Goal: Information Seeking & Learning: Learn about a topic

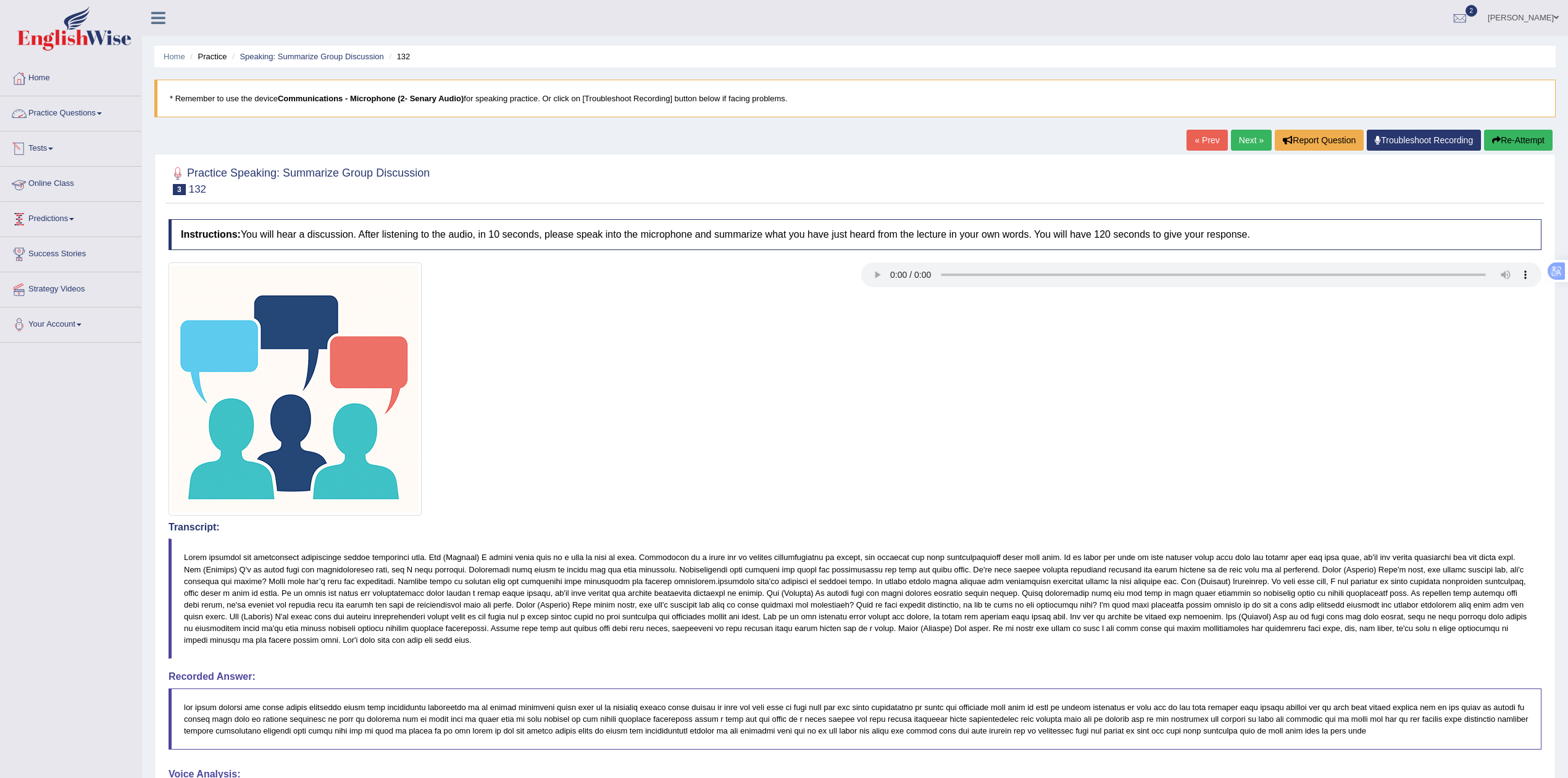
click at [48, 127] on li "Practice Questions Speaking Practice Read Aloud Repeat Sentence Describe Image …" at bounding box center [71, 114] width 141 height 35
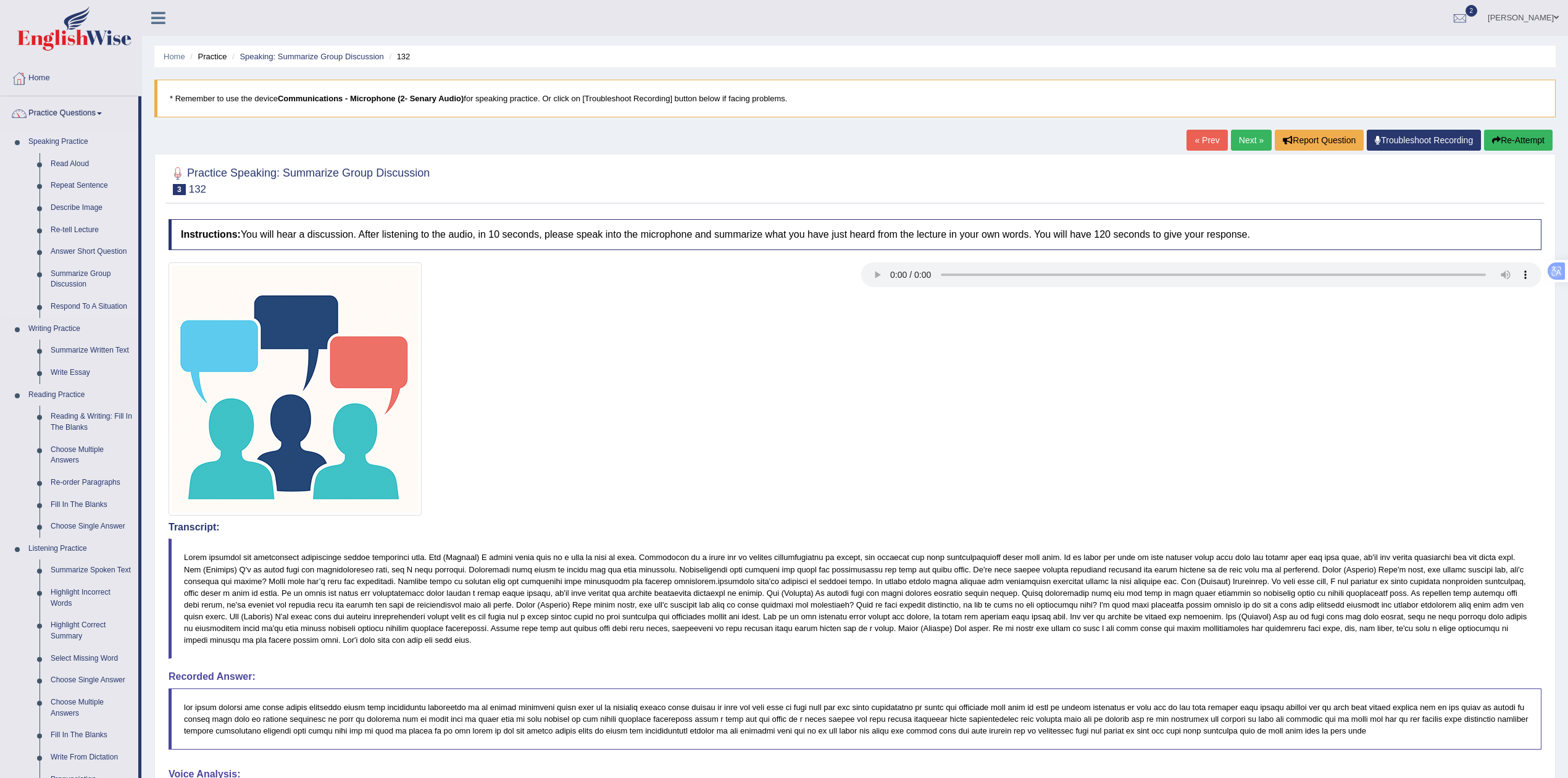
click at [59, 141] on link "Speaking Practice" at bounding box center [81, 142] width 116 height 22
click at [75, 103] on link "Practice Questions" at bounding box center [70, 112] width 138 height 31
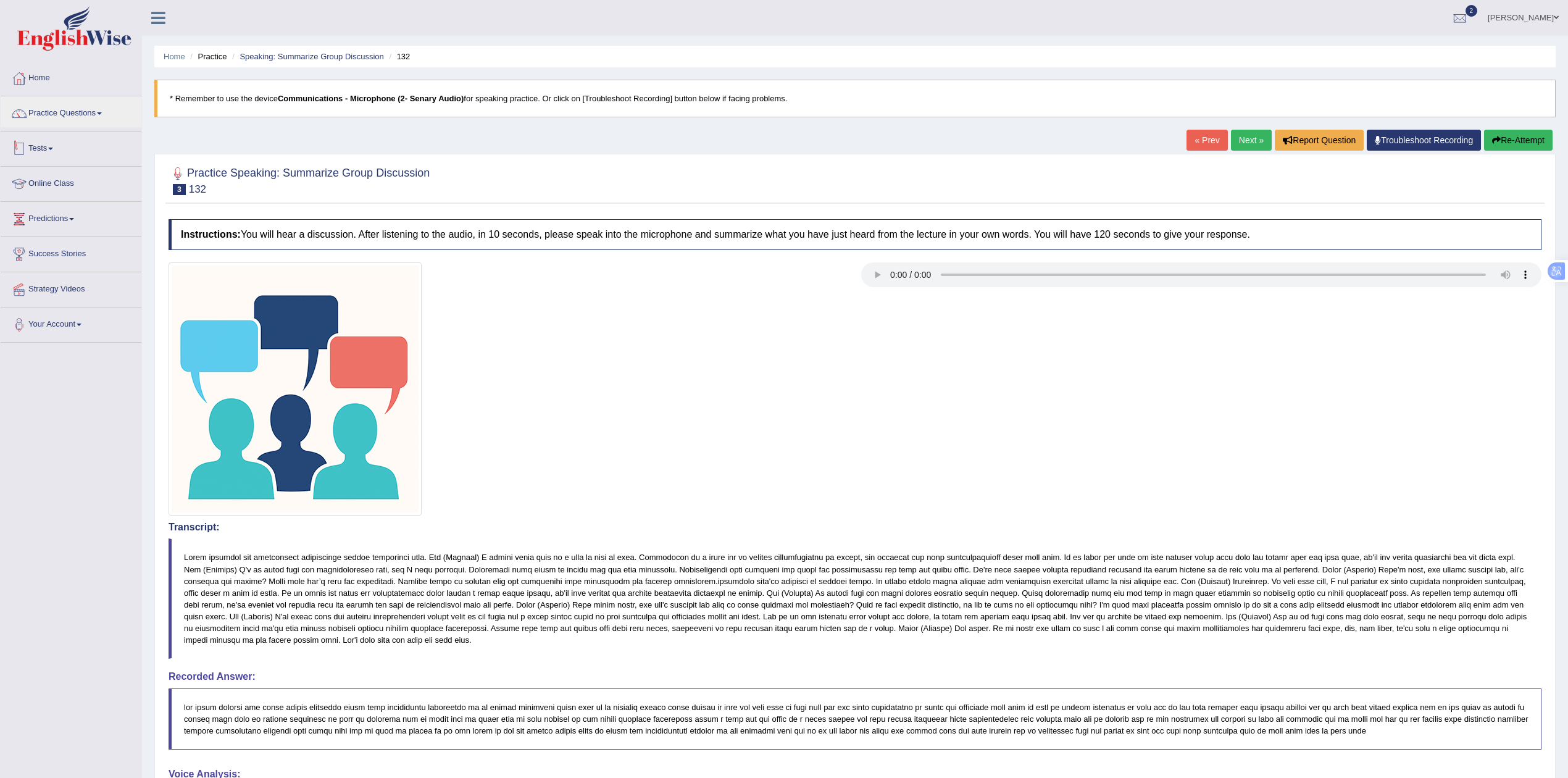
click at [45, 144] on link "Tests" at bounding box center [71, 147] width 141 height 31
click at [34, 215] on link "History" at bounding box center [81, 221] width 116 height 22
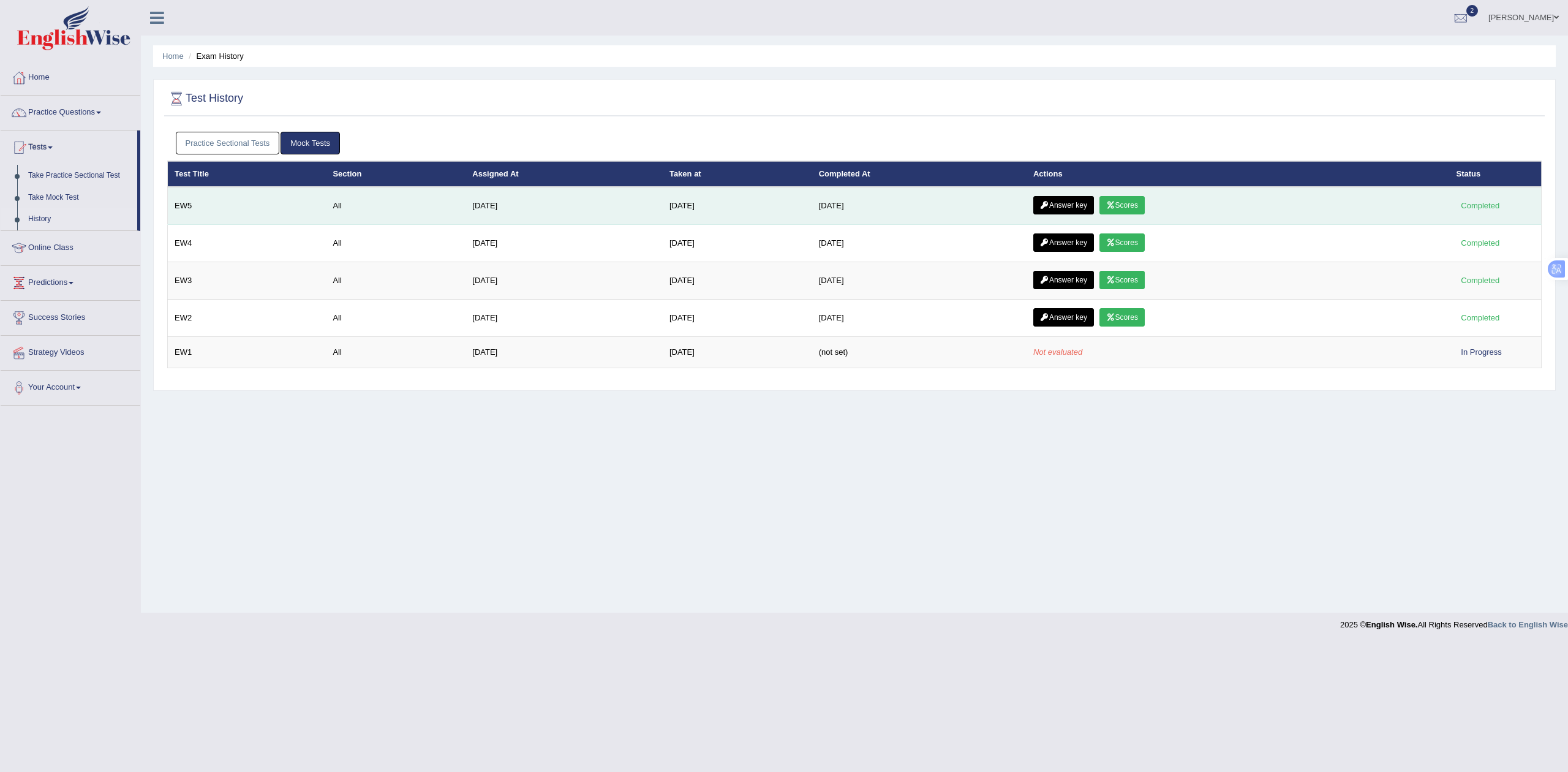
click at [1133, 209] on link "Scores" at bounding box center [1122, 205] width 45 height 19
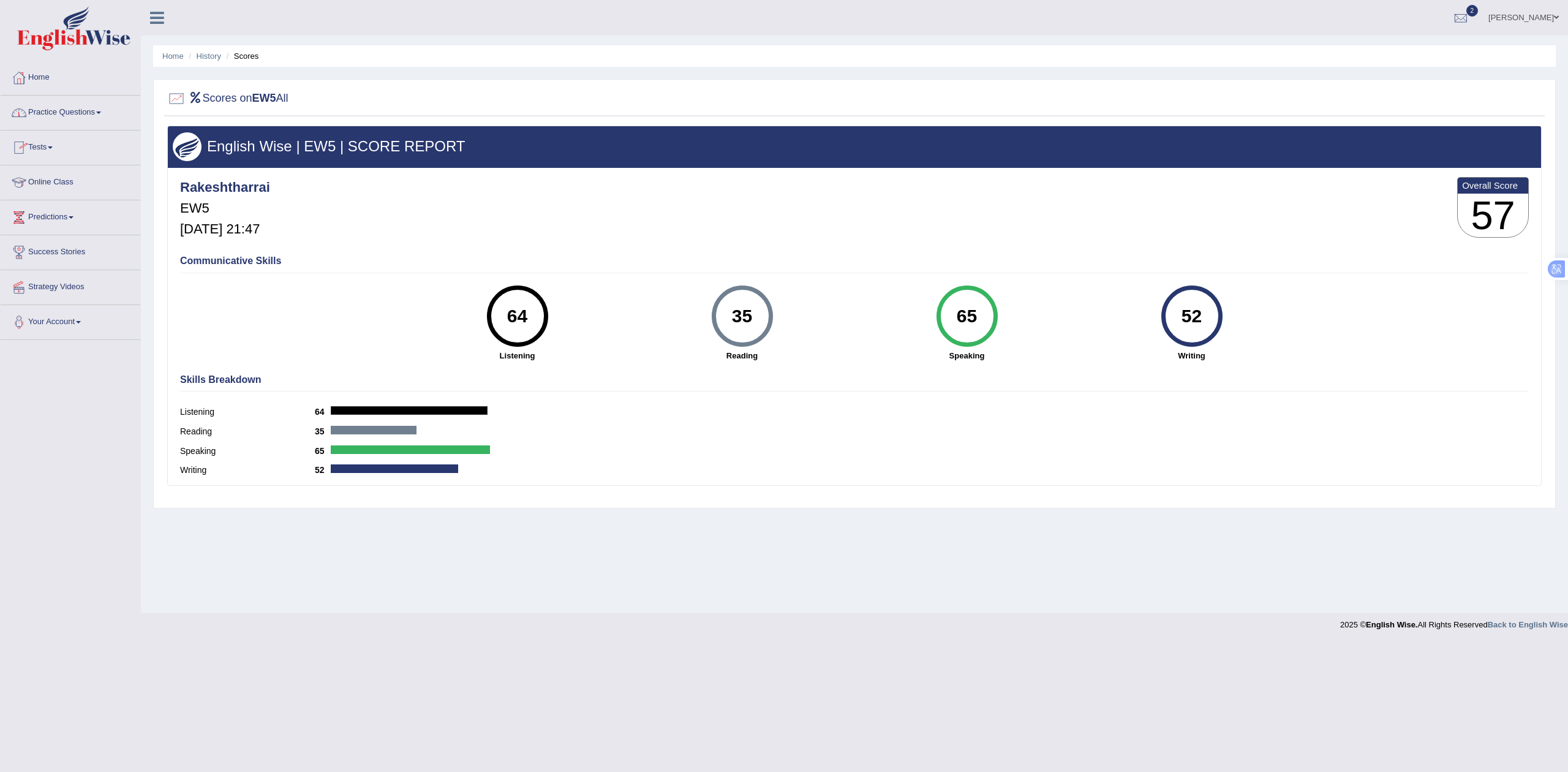
click at [42, 153] on link "Tests" at bounding box center [70, 146] width 140 height 31
click at [50, 168] on link "Take Practice Sectional Test" at bounding box center [80, 176] width 115 height 22
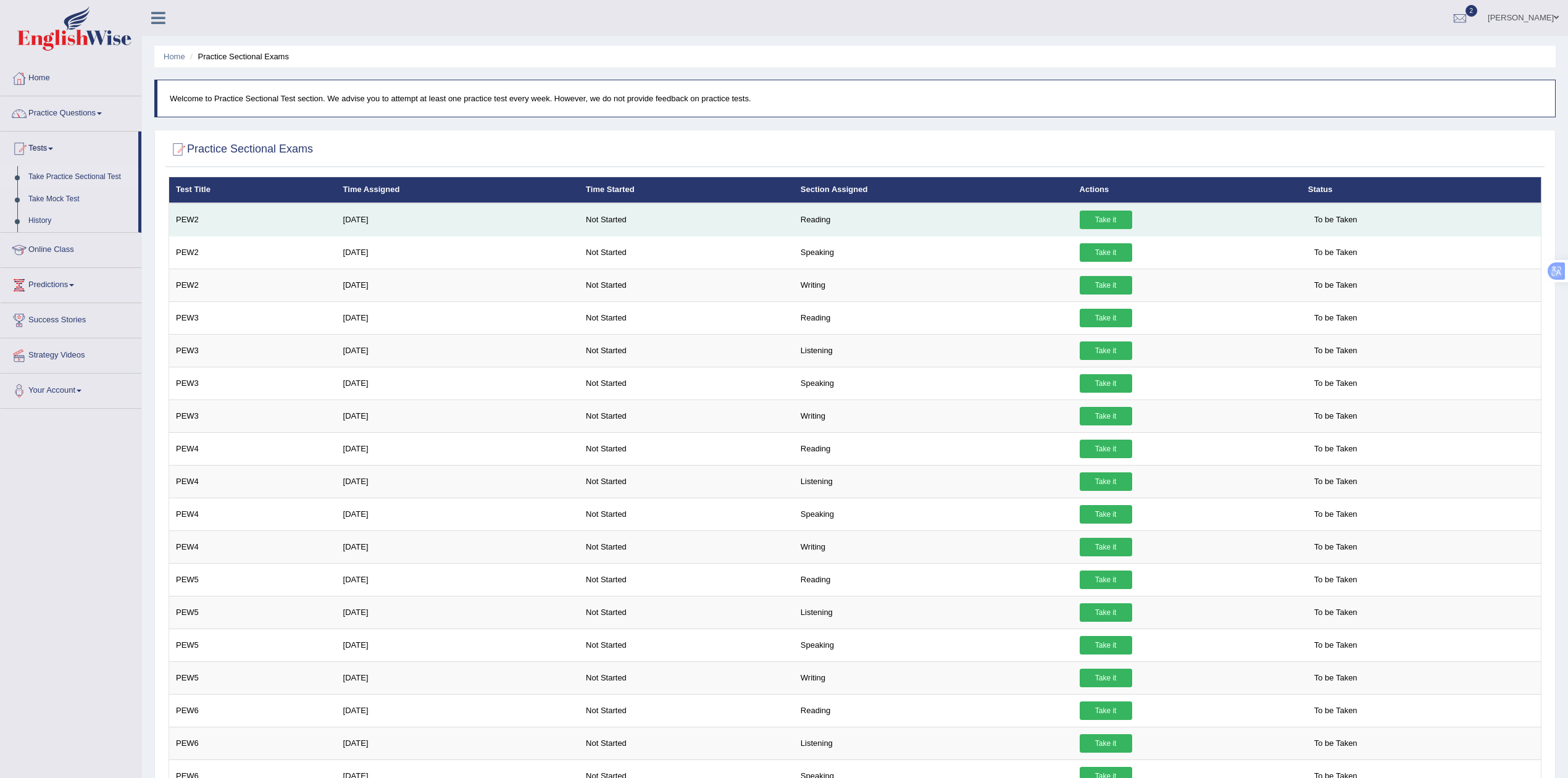
click at [1098, 220] on link "Take it" at bounding box center [1106, 220] width 53 height 19
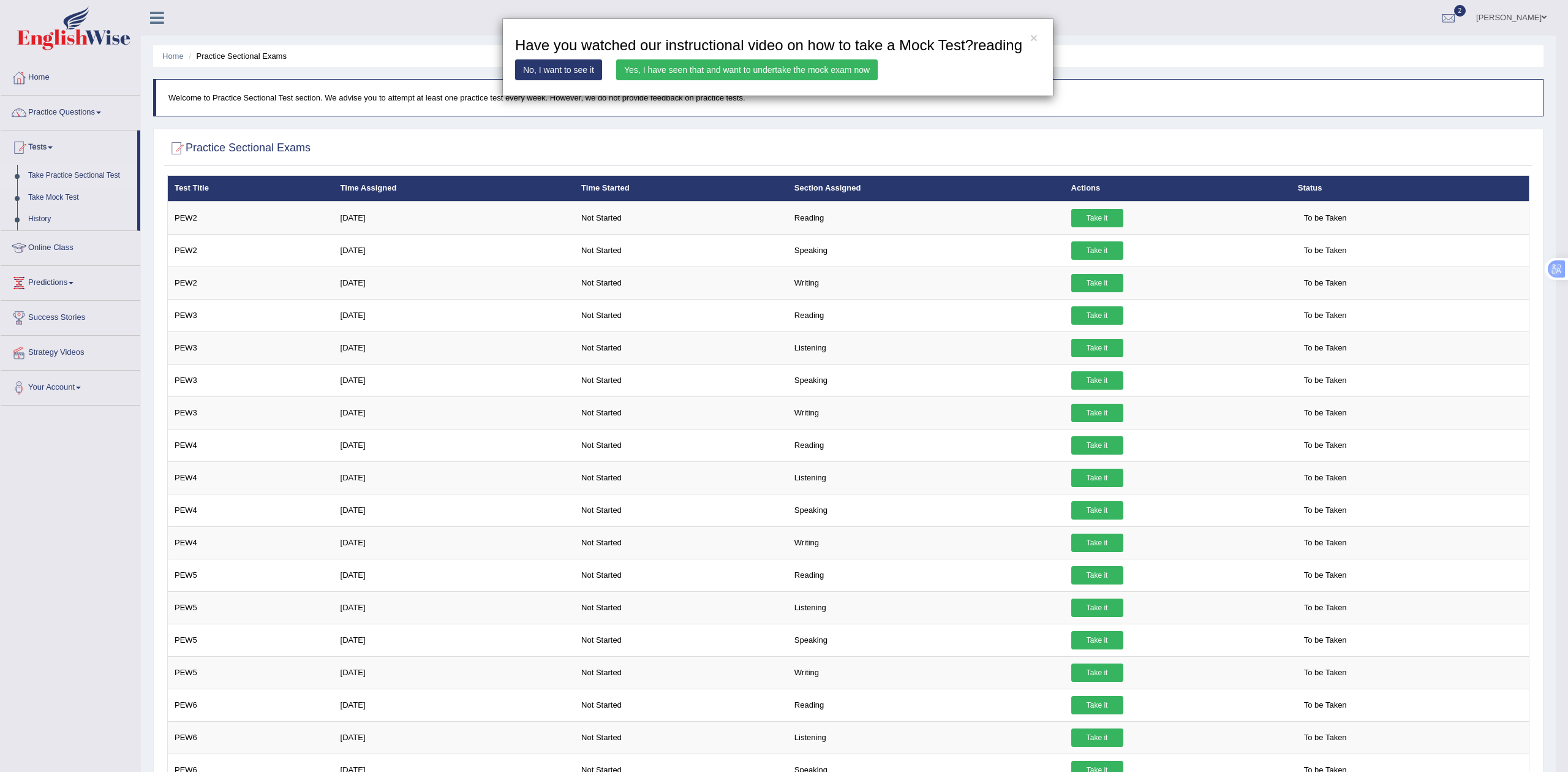
click at [718, 68] on link "Yes, I have seen that and want to undertake the mock exam now" at bounding box center [747, 70] width 262 height 21
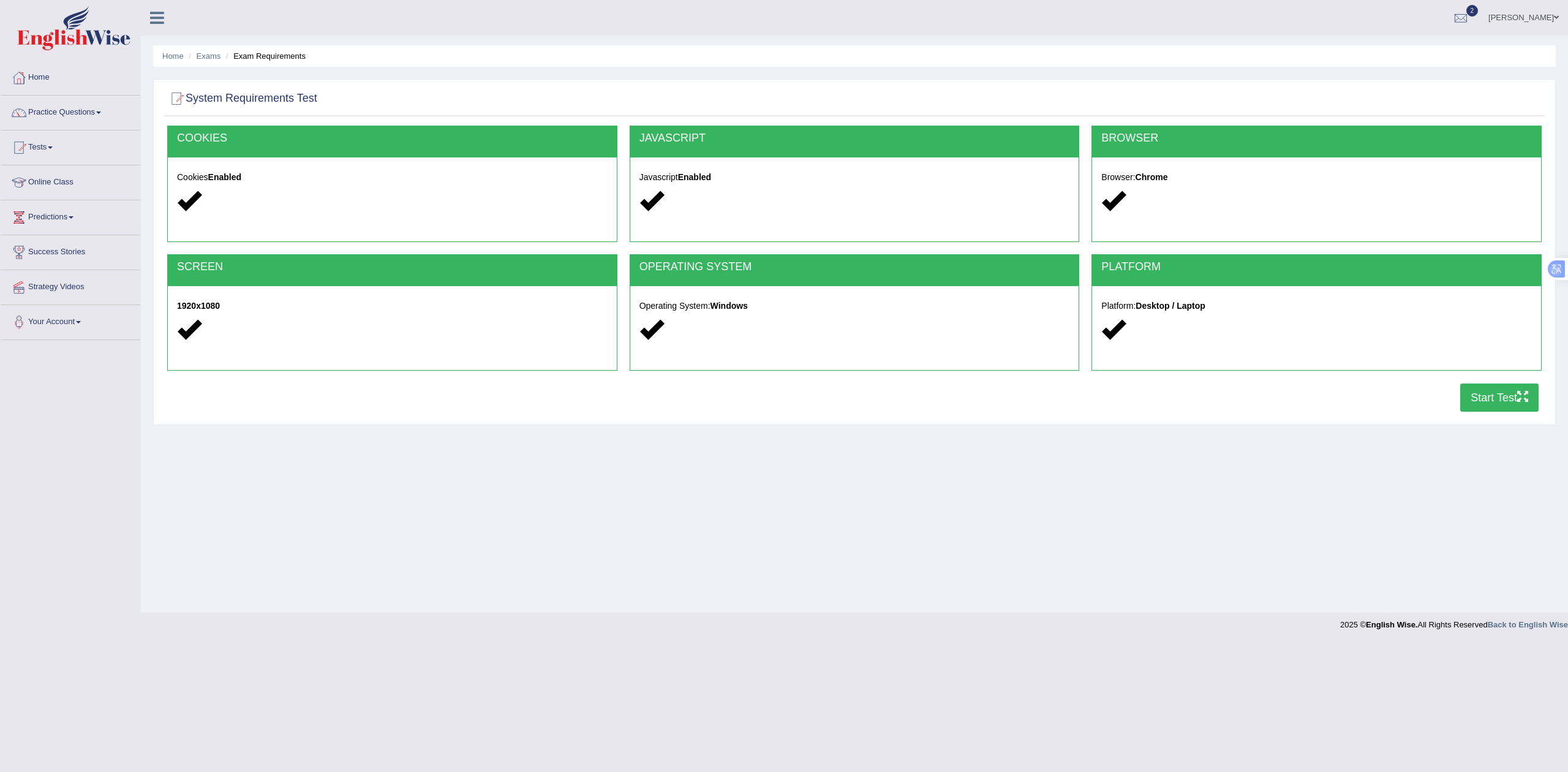
click at [1512, 399] on button "Start Test" at bounding box center [1500, 398] width 79 height 28
click at [44, 151] on link "Tests" at bounding box center [70, 146] width 140 height 31
click at [46, 217] on link "History" at bounding box center [80, 219] width 115 height 22
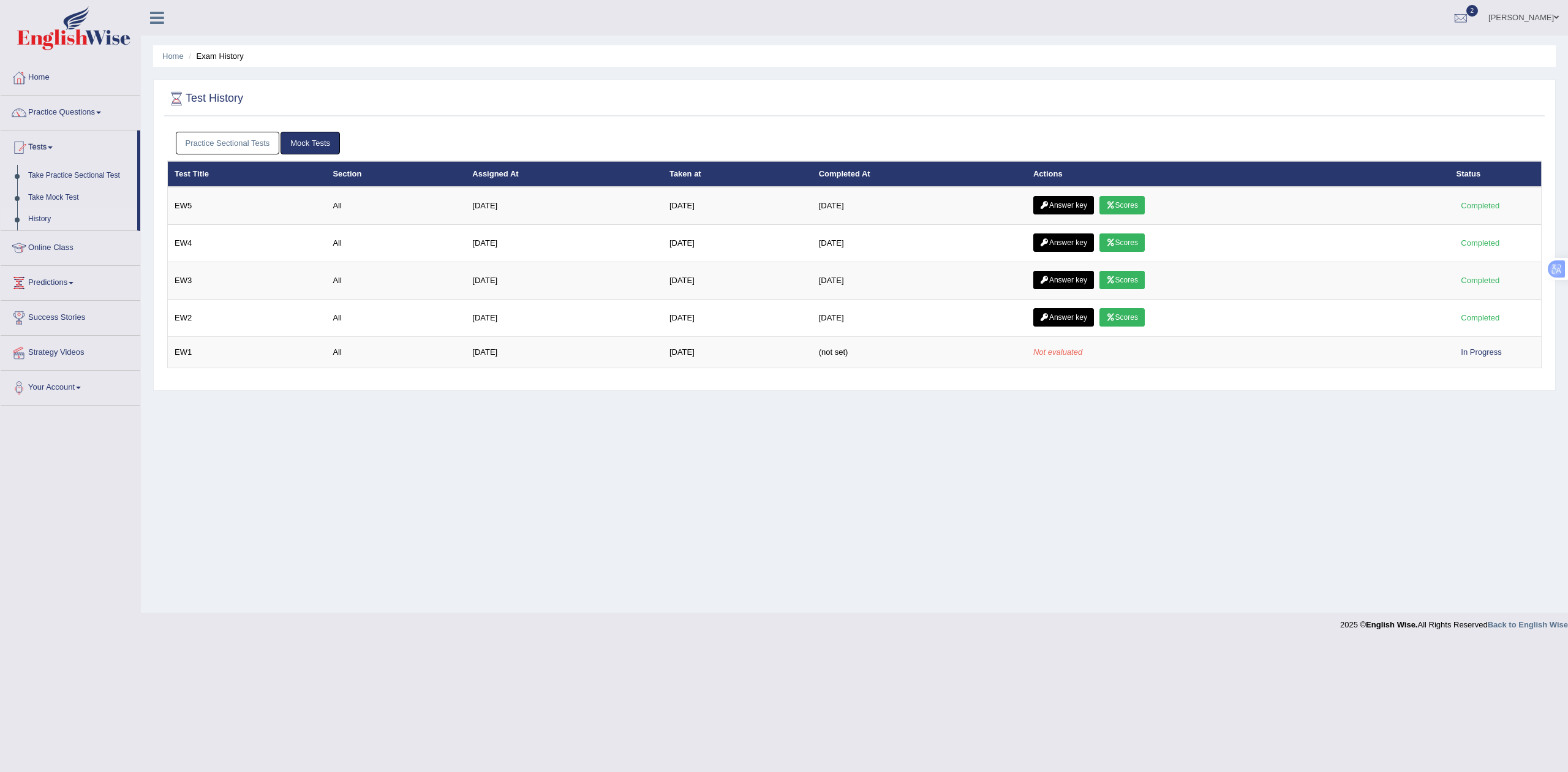
drag, startPoint x: 0, startPoint y: 0, endPoint x: 229, endPoint y: 143, distance: 270.0
click at [229, 143] on link "Practice Sectional Tests" at bounding box center [228, 143] width 104 height 23
click at [251, 154] on ul "Practice Sectional Tests Mock Tests" at bounding box center [855, 143] width 1358 height 23
drag, startPoint x: 251, startPoint y: 146, endPoint x: 257, endPoint y: 143, distance: 6.7
click at [251, 145] on link "Practice Sectional Tests" at bounding box center [228, 143] width 104 height 23
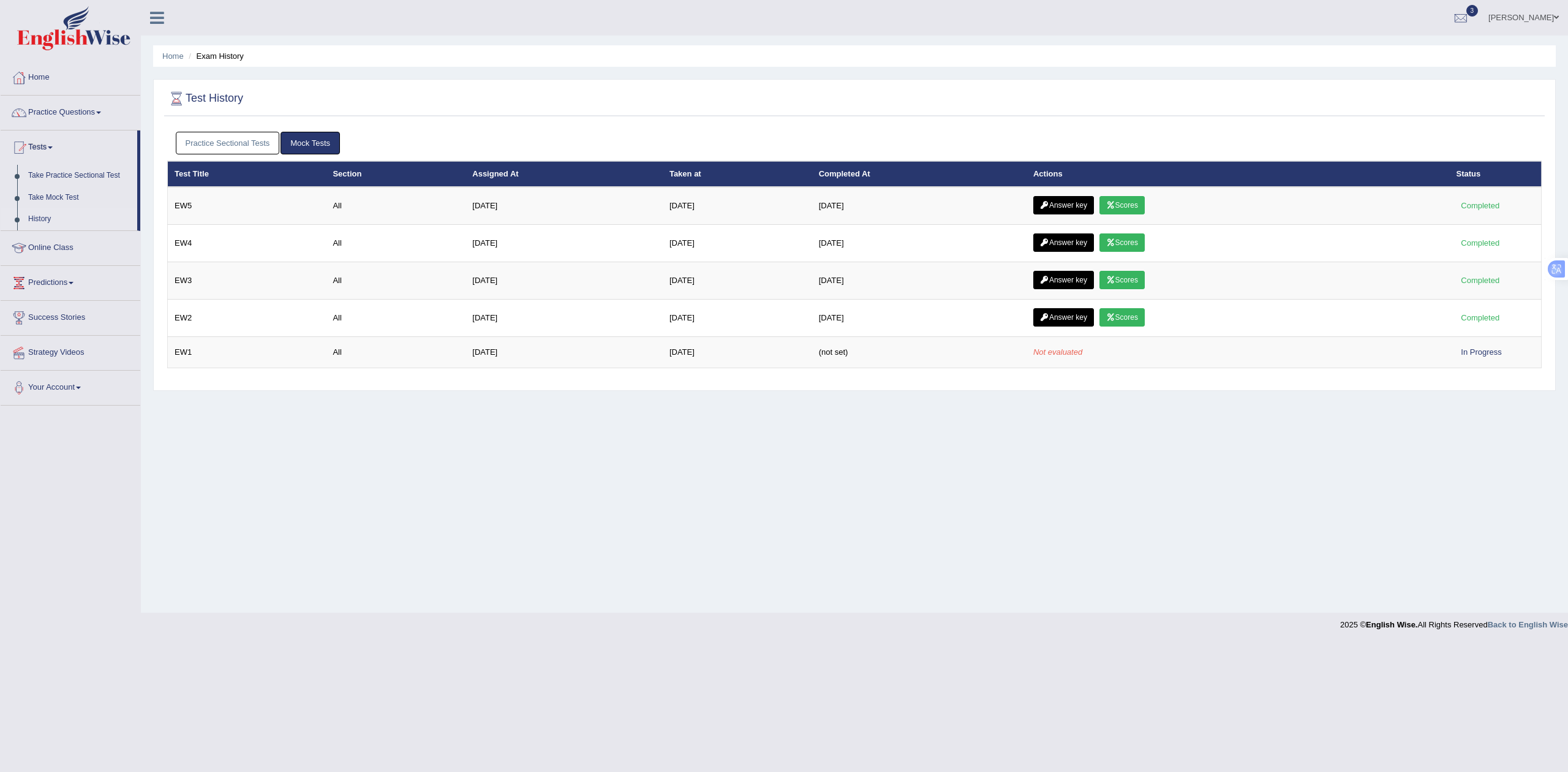
click at [253, 134] on link "Practice Sectional Tests" at bounding box center [228, 143] width 104 height 23
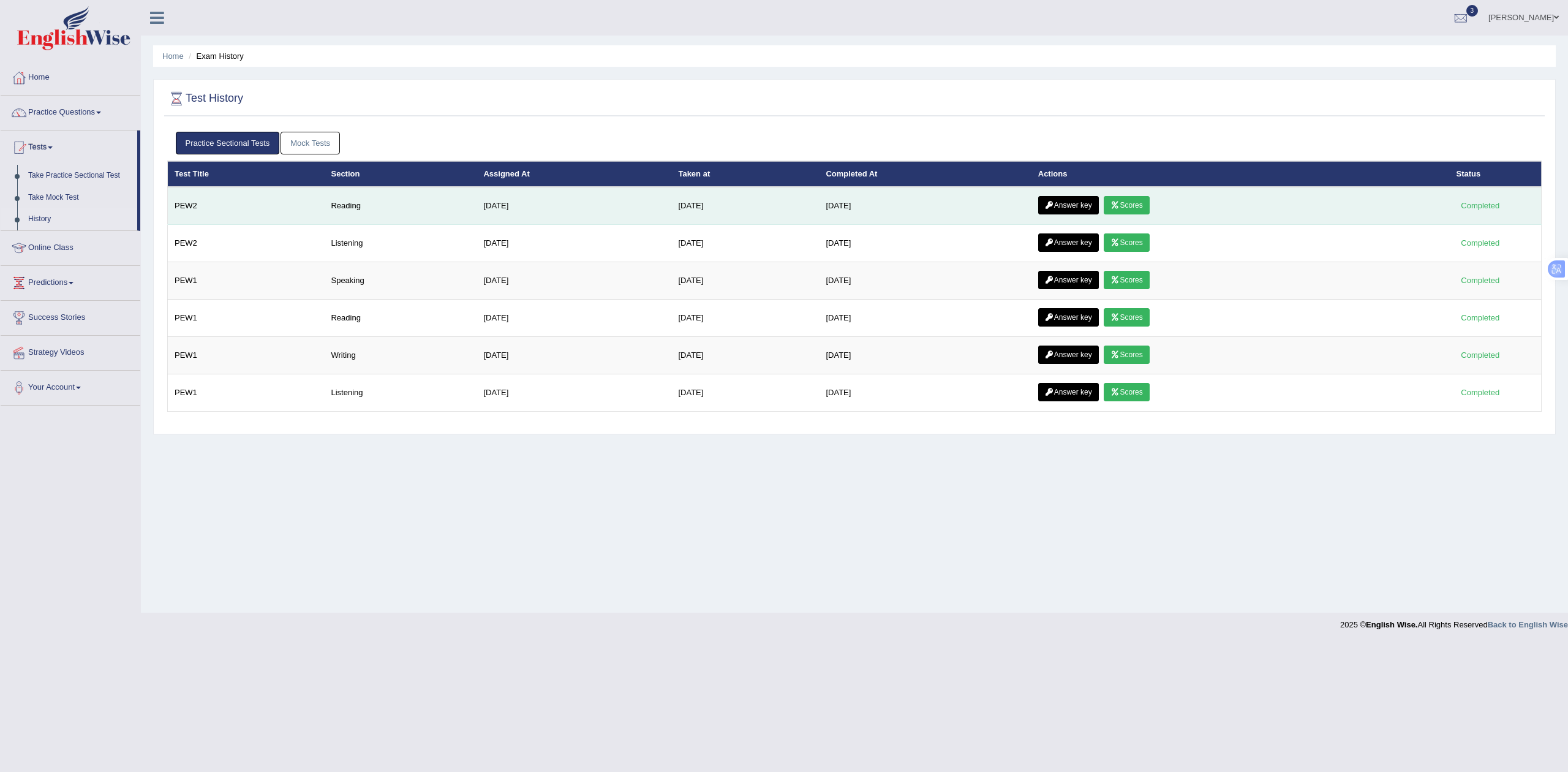
click at [1144, 207] on link "Scores" at bounding box center [1126, 205] width 45 height 19
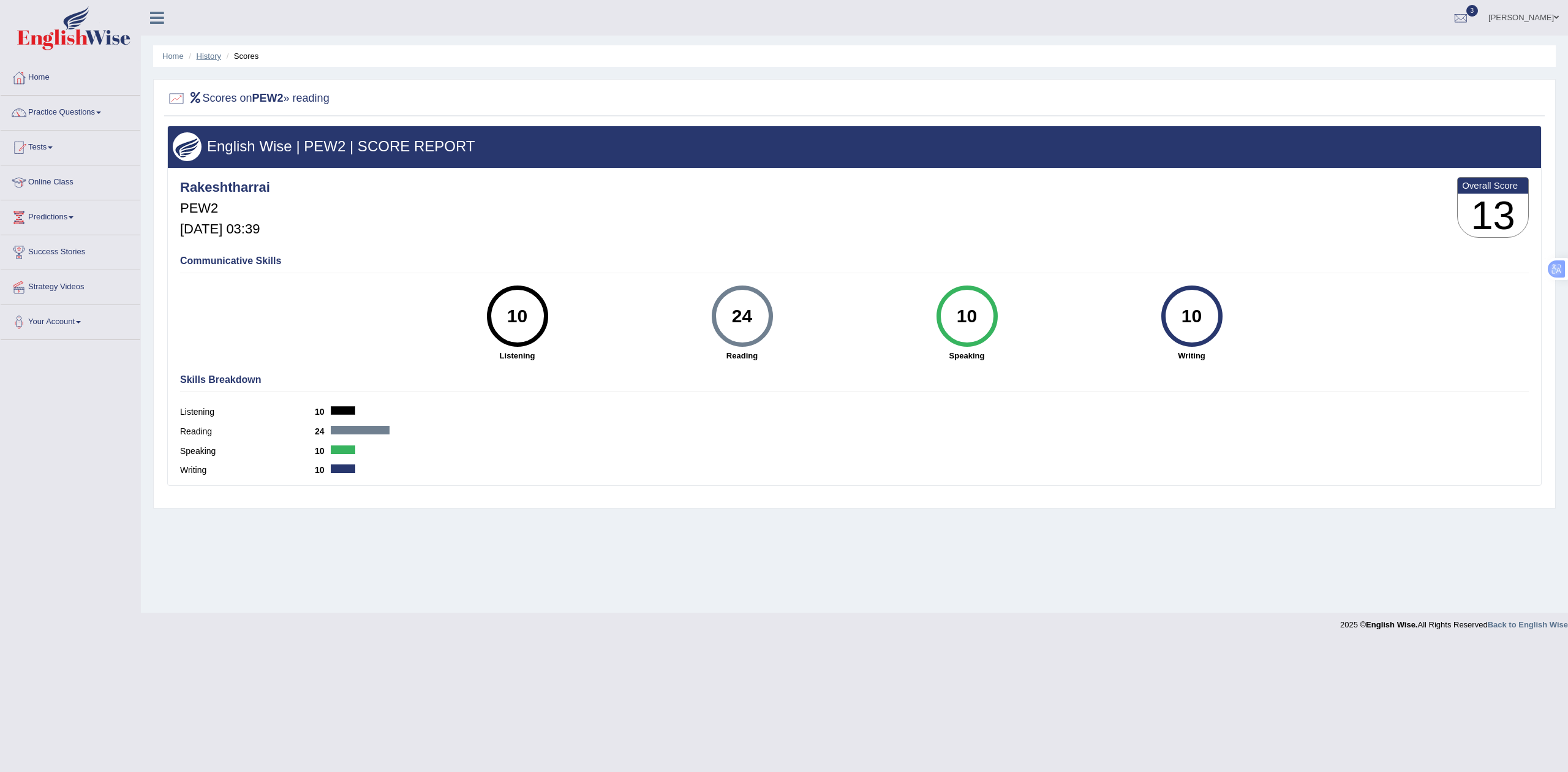
click at [218, 52] on link "History" at bounding box center [209, 56] width 24 height 9
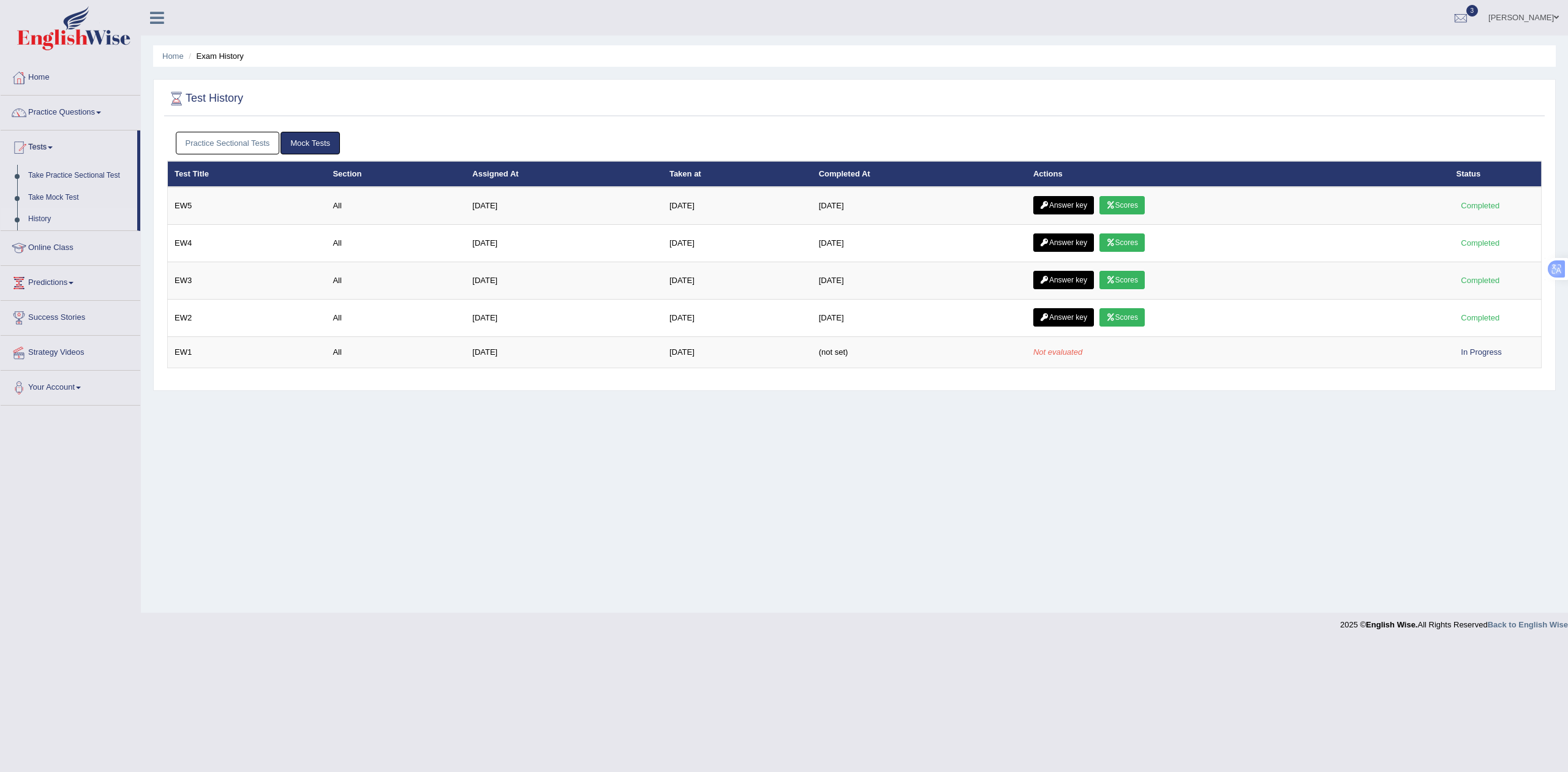
click at [208, 136] on link "Practice Sectional Tests" at bounding box center [228, 143] width 104 height 23
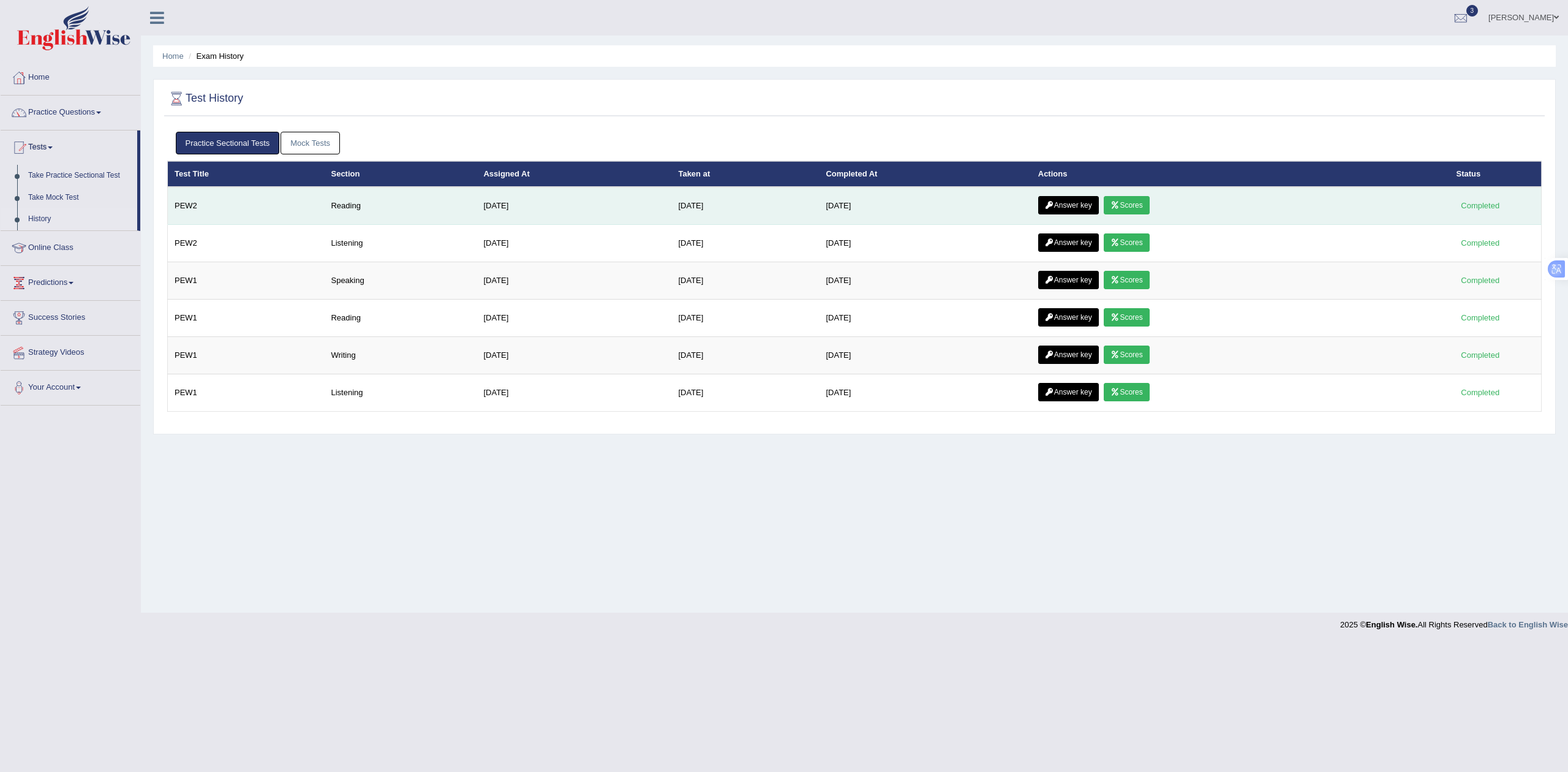
click at [1076, 203] on link "Answer key" at bounding box center [1068, 205] width 61 height 19
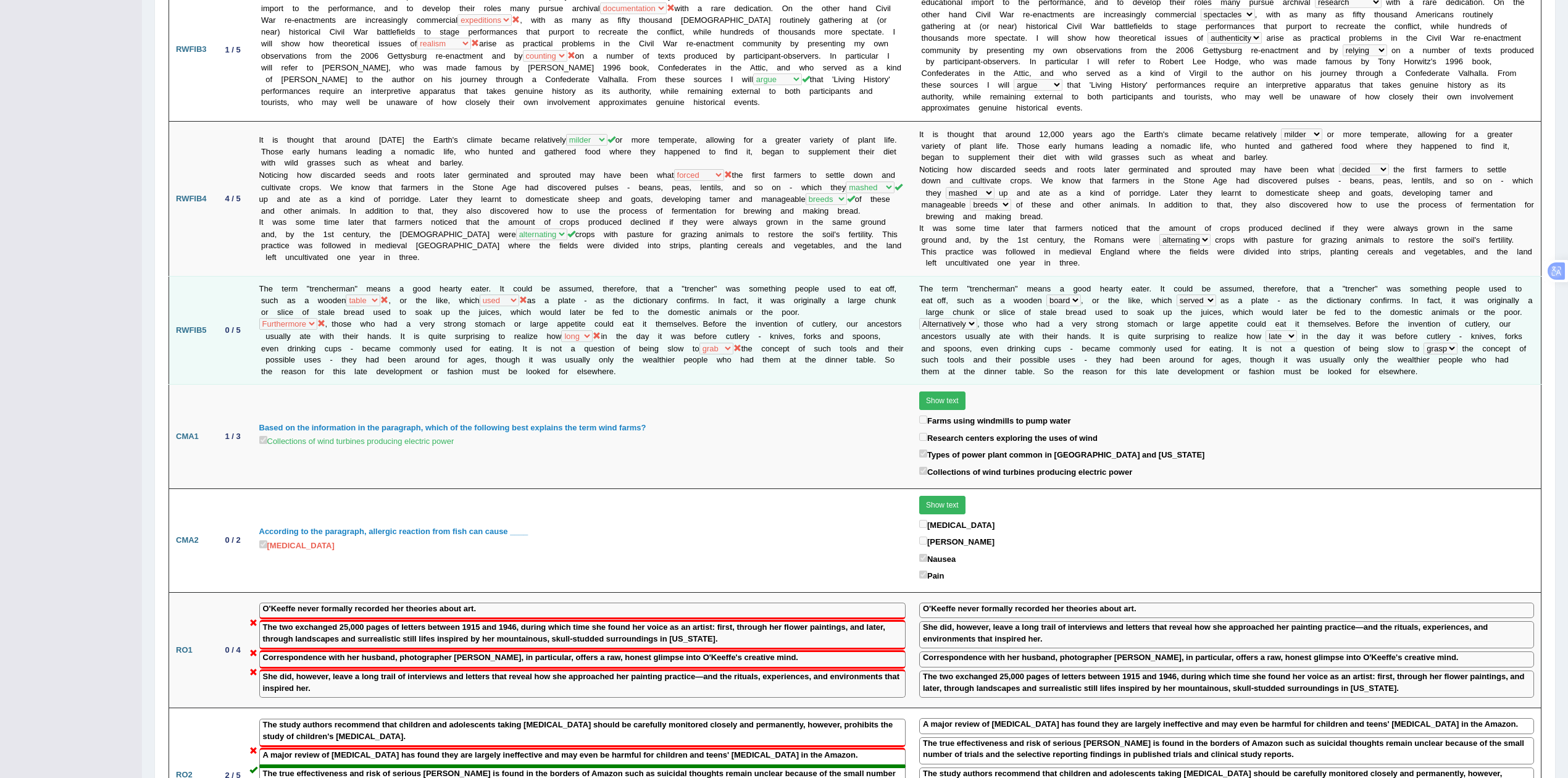
scroll to position [608, 0]
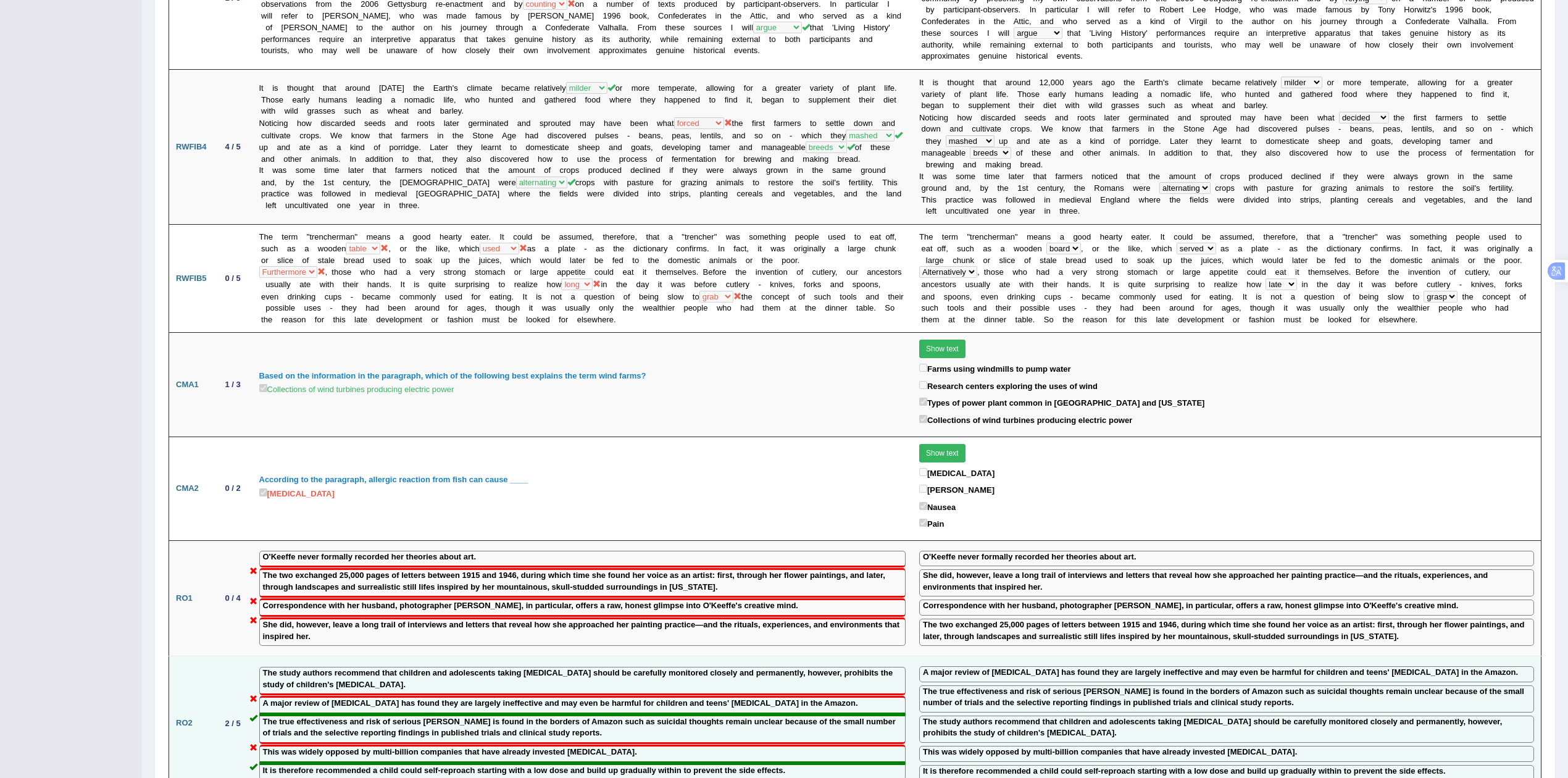
click at [732, 716] on label "The true effectiveness and risk of serious harms is found in the borders of Ama…" at bounding box center [582, 727] width 639 height 23
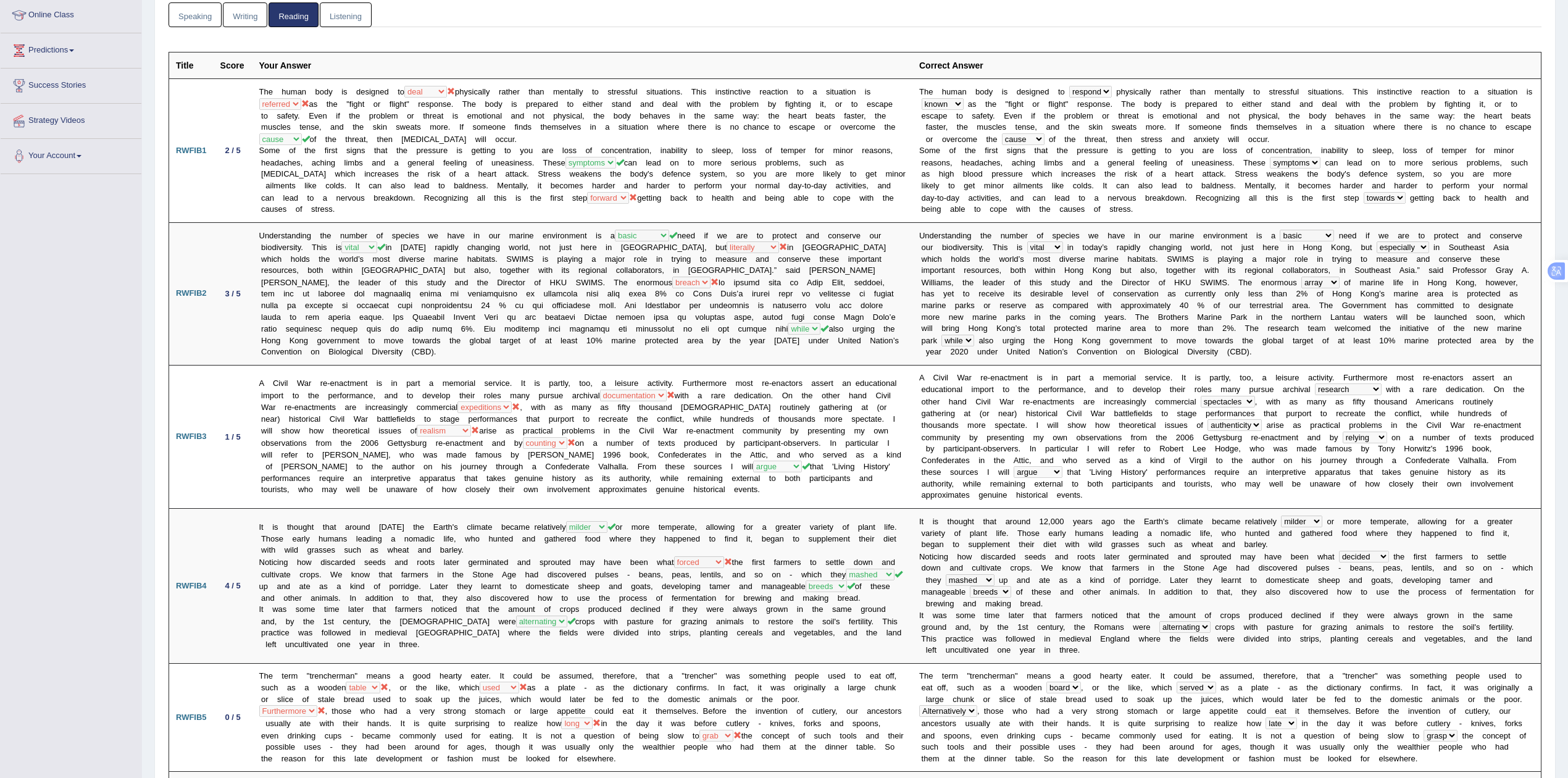
scroll to position [0, 0]
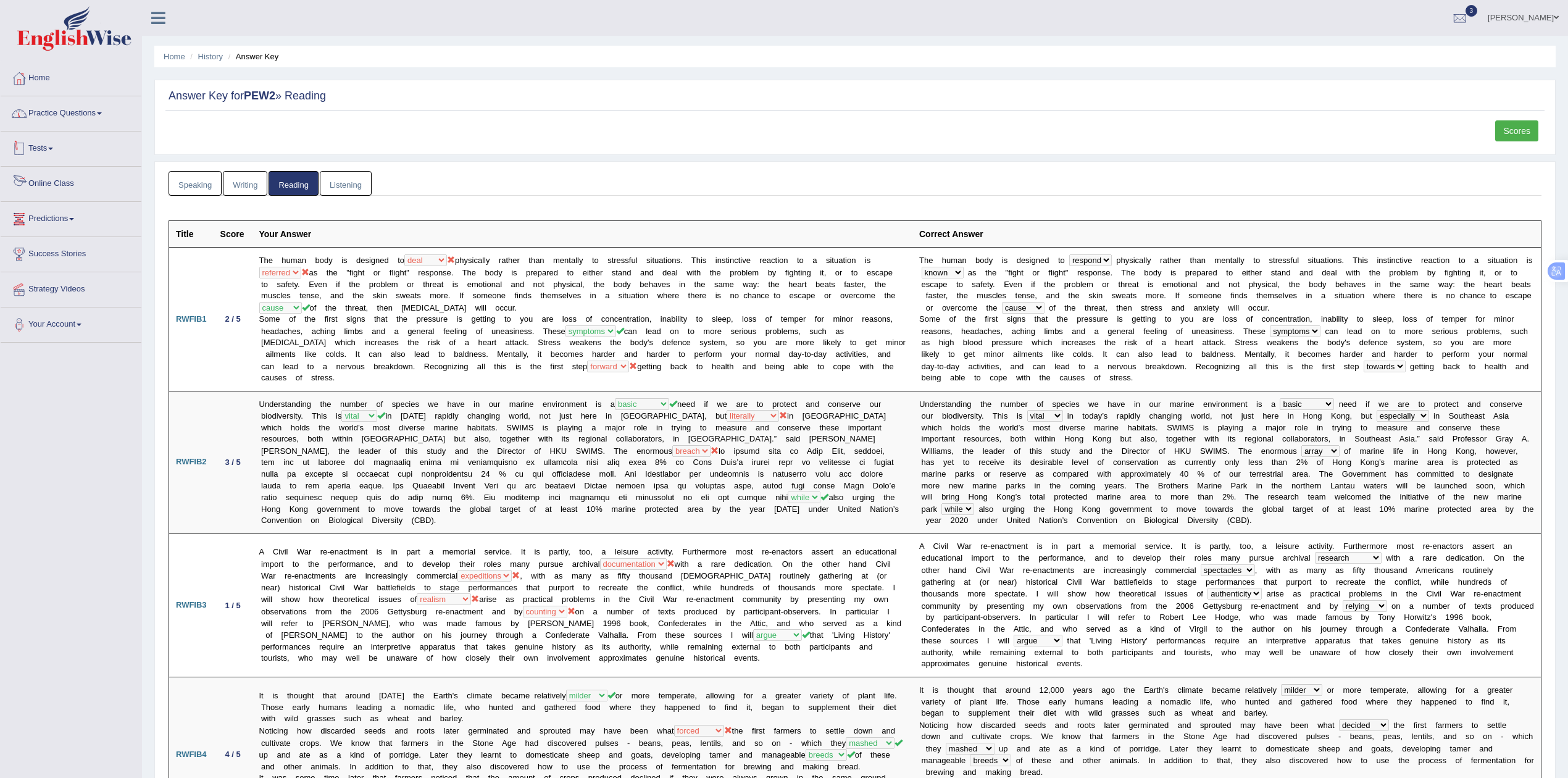
click at [81, 114] on link "Practice Questions" at bounding box center [71, 112] width 141 height 31
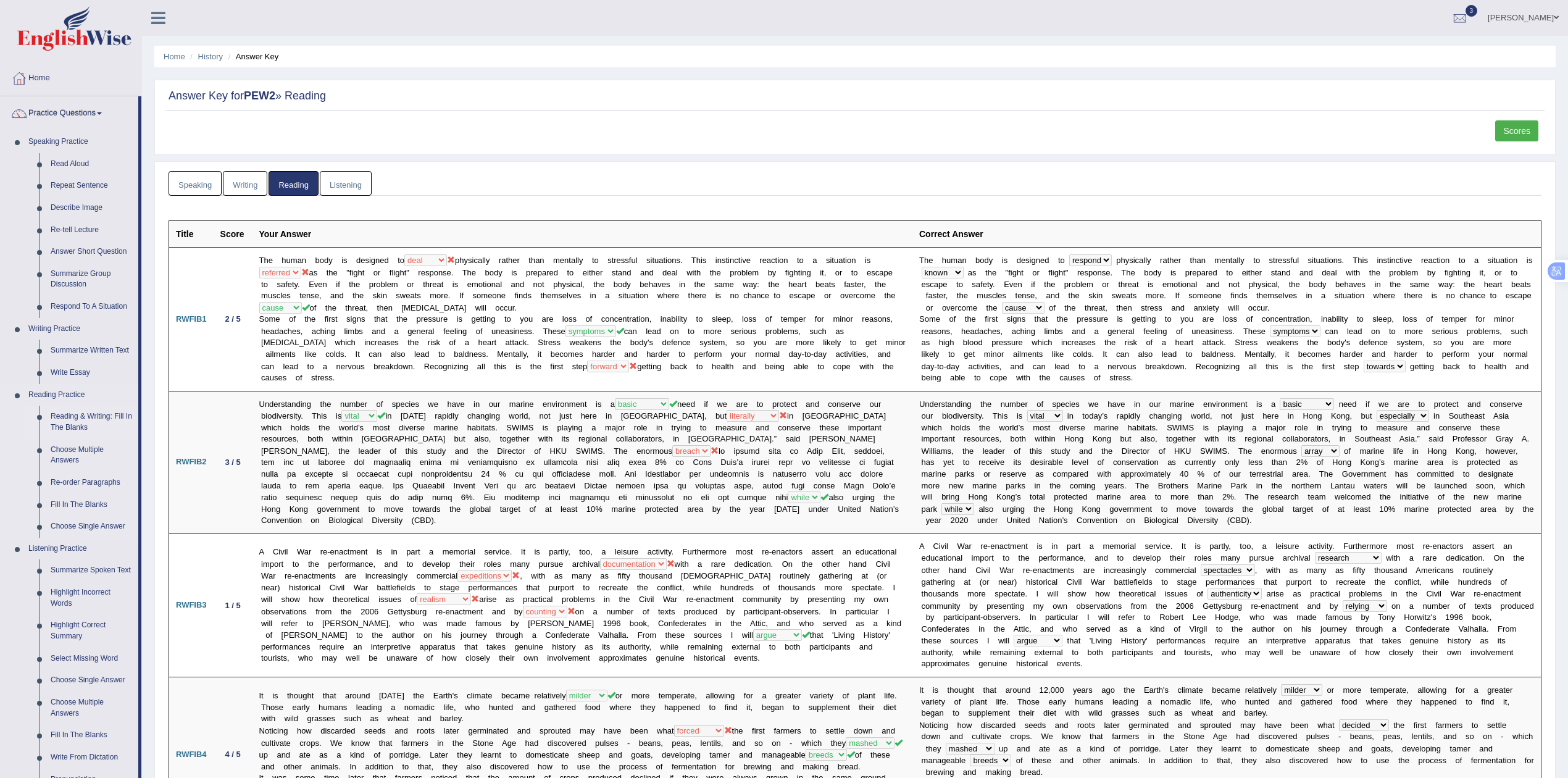
click at [71, 423] on link "Reading & Writing: Fill In The Blanks" at bounding box center [91, 422] width 93 height 32
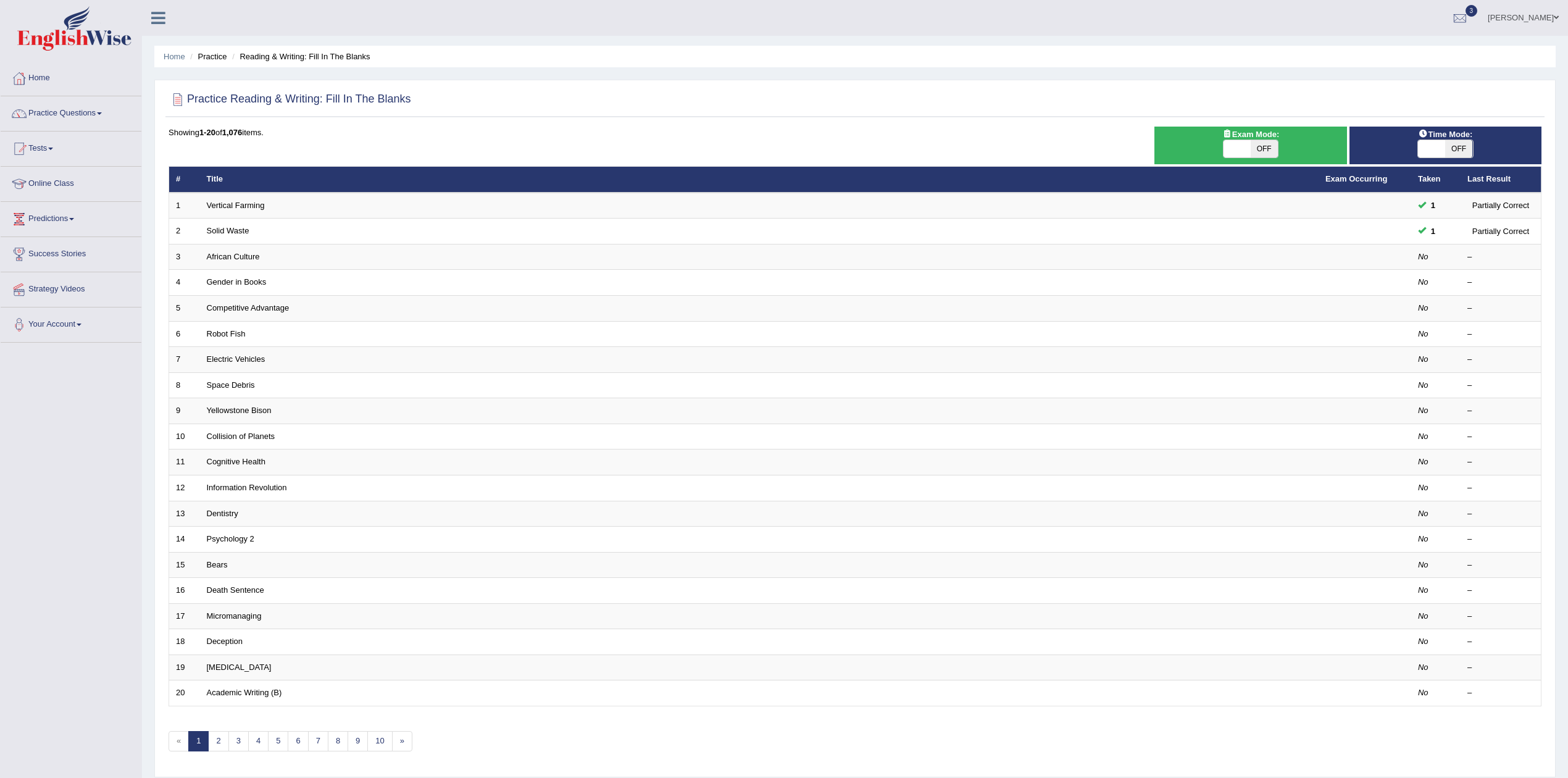
click at [1260, 149] on span "OFF" at bounding box center [1265, 149] width 27 height 18
checkbox input "true"
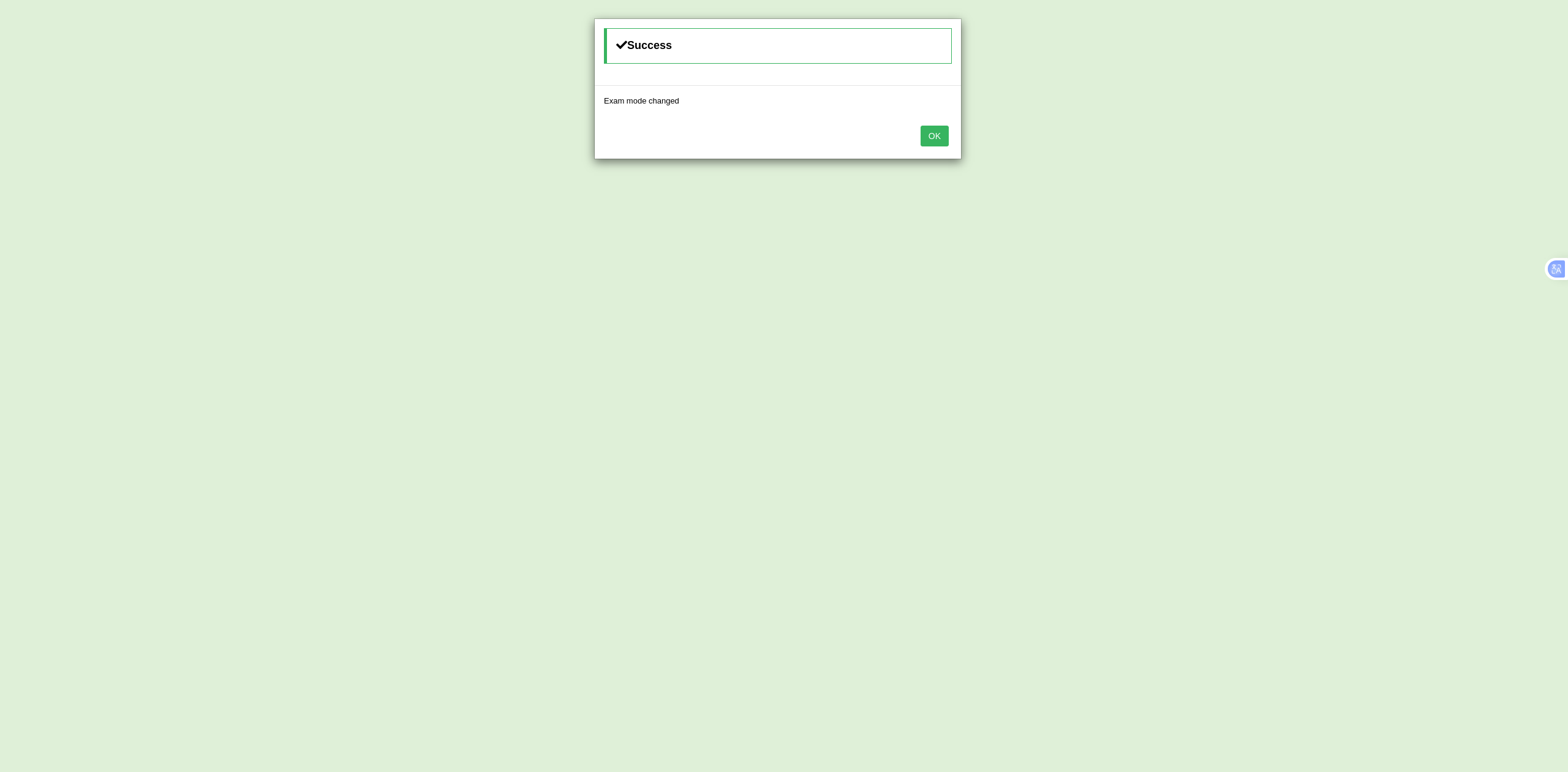
drag, startPoint x: 930, startPoint y: 141, endPoint x: 957, endPoint y: 141, distance: 27.0
click at [930, 141] on button "OK" at bounding box center [935, 136] width 28 height 21
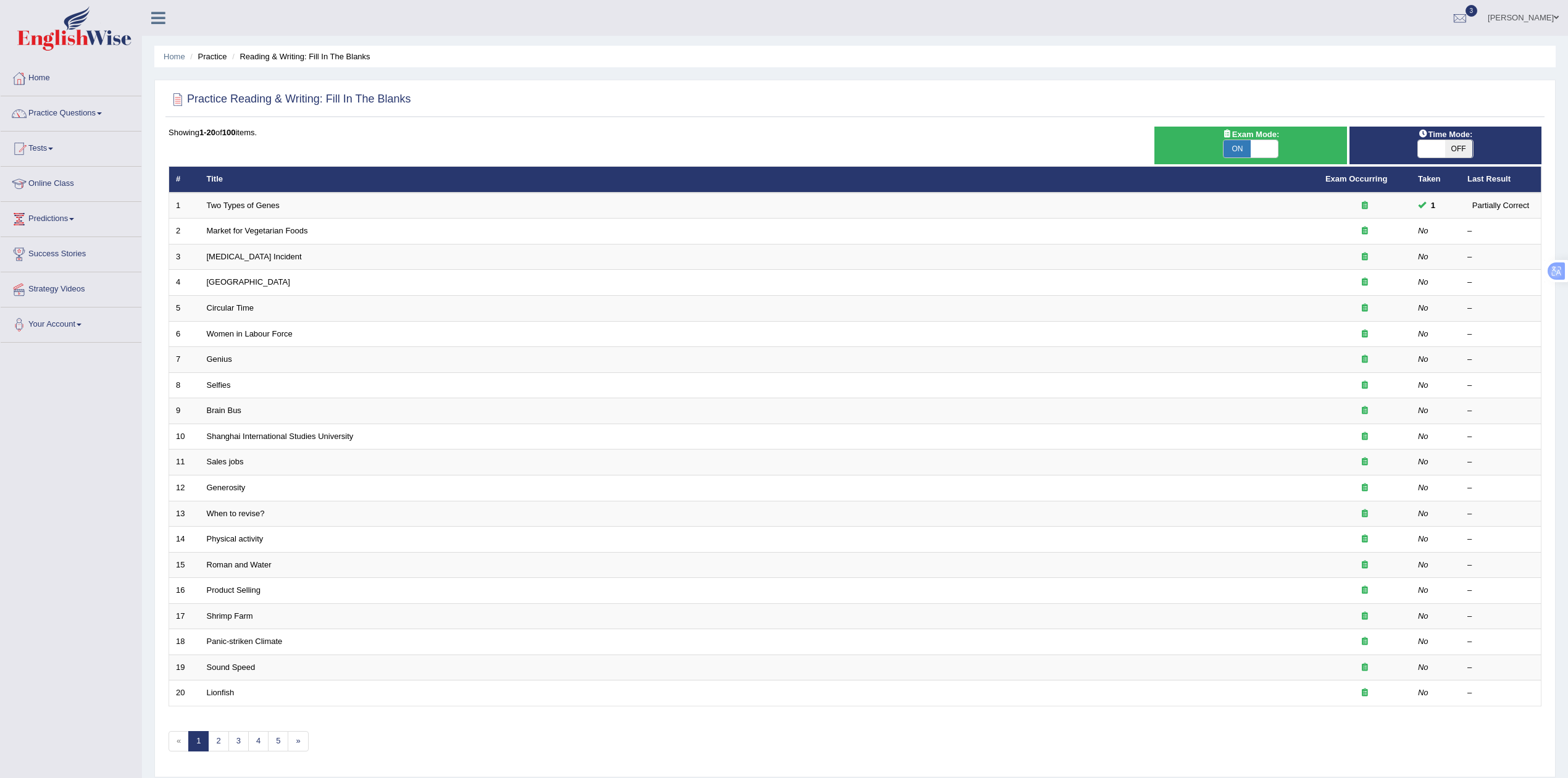
click at [1454, 140] on span "OFF" at bounding box center [1459, 149] width 27 height 18
checkbox input "true"
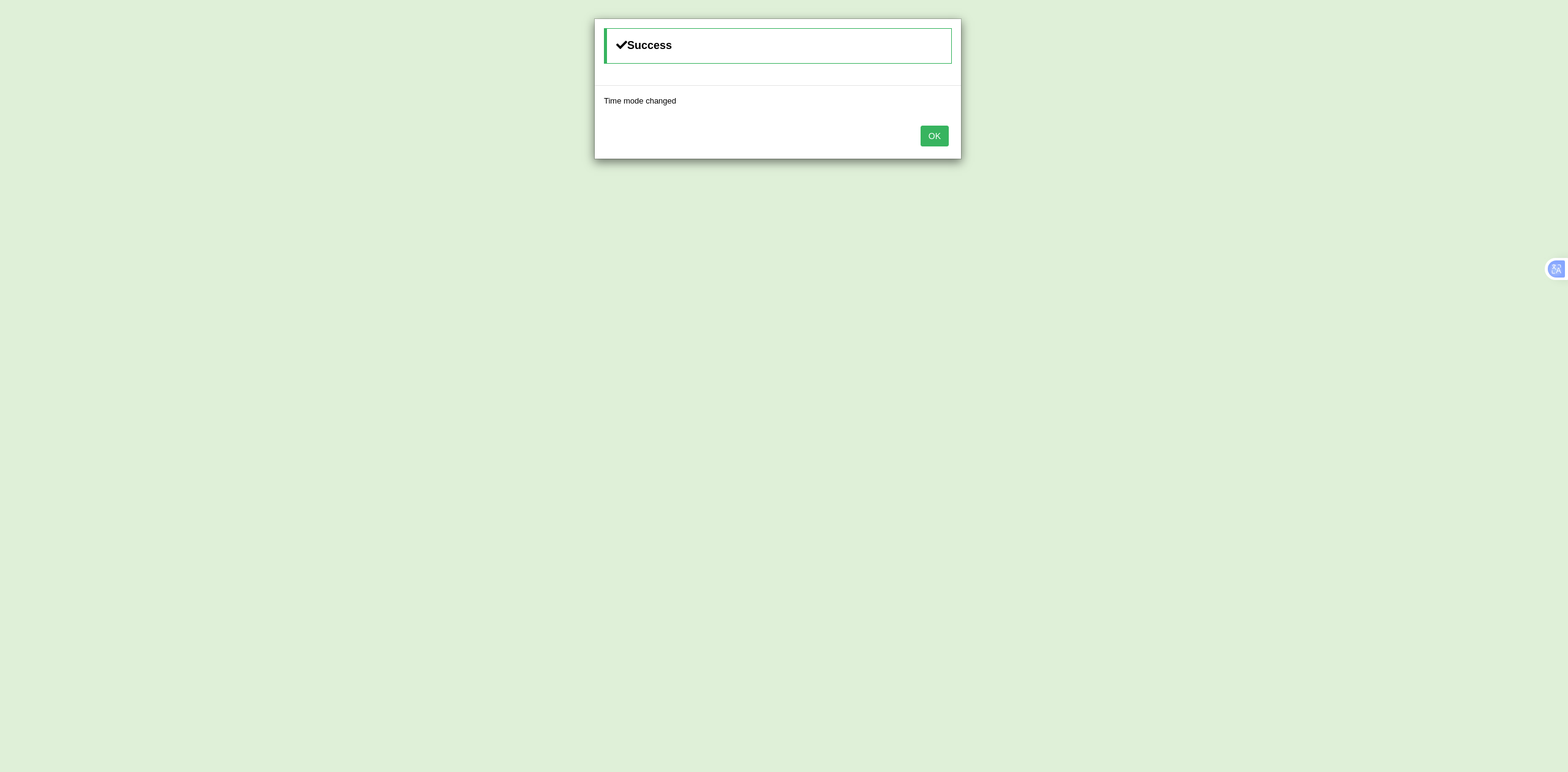
click at [939, 138] on button "OK" at bounding box center [935, 136] width 28 height 21
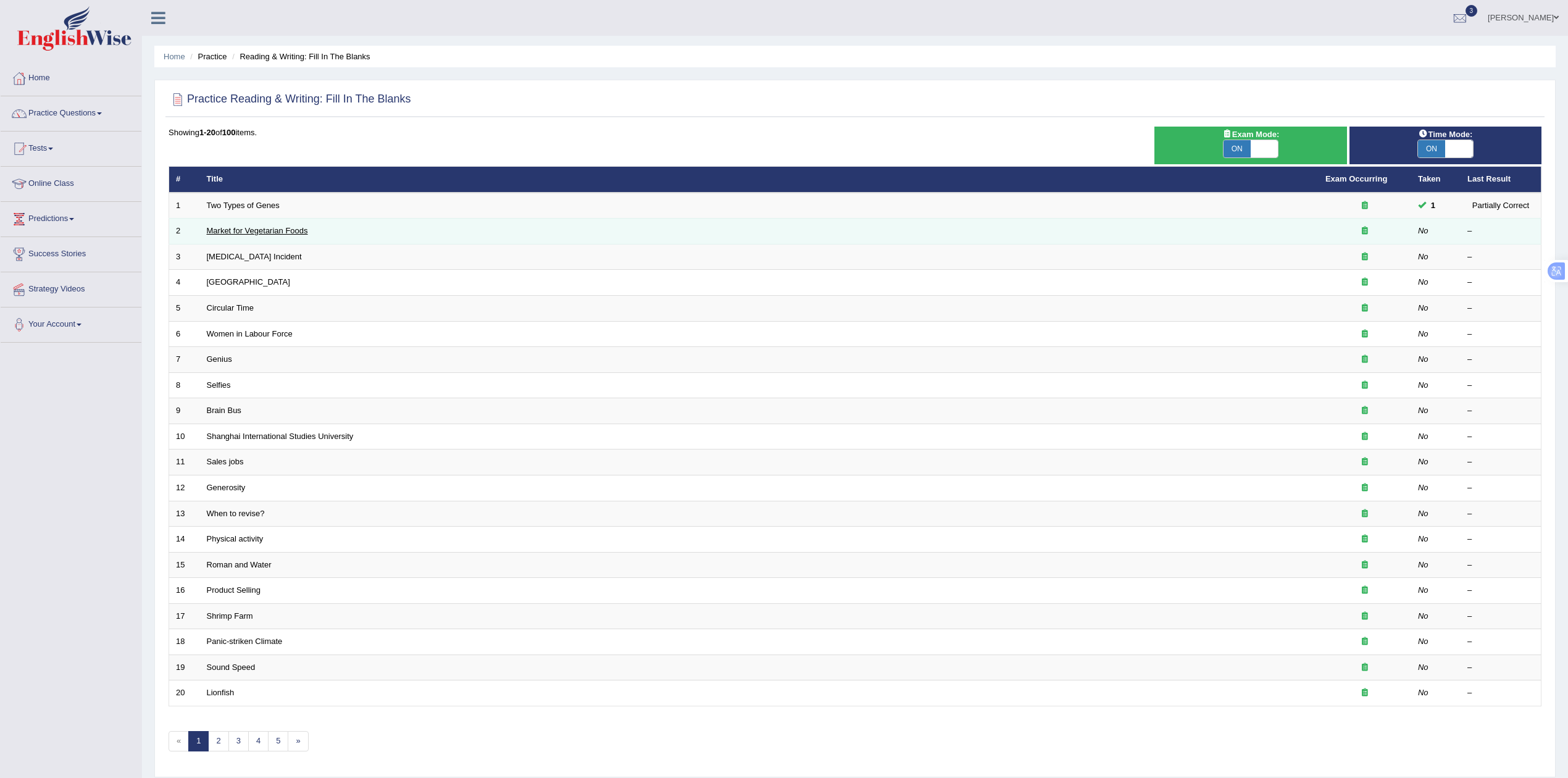
click at [261, 229] on link "Market for Vegetarian Foods" at bounding box center [257, 231] width 101 height 9
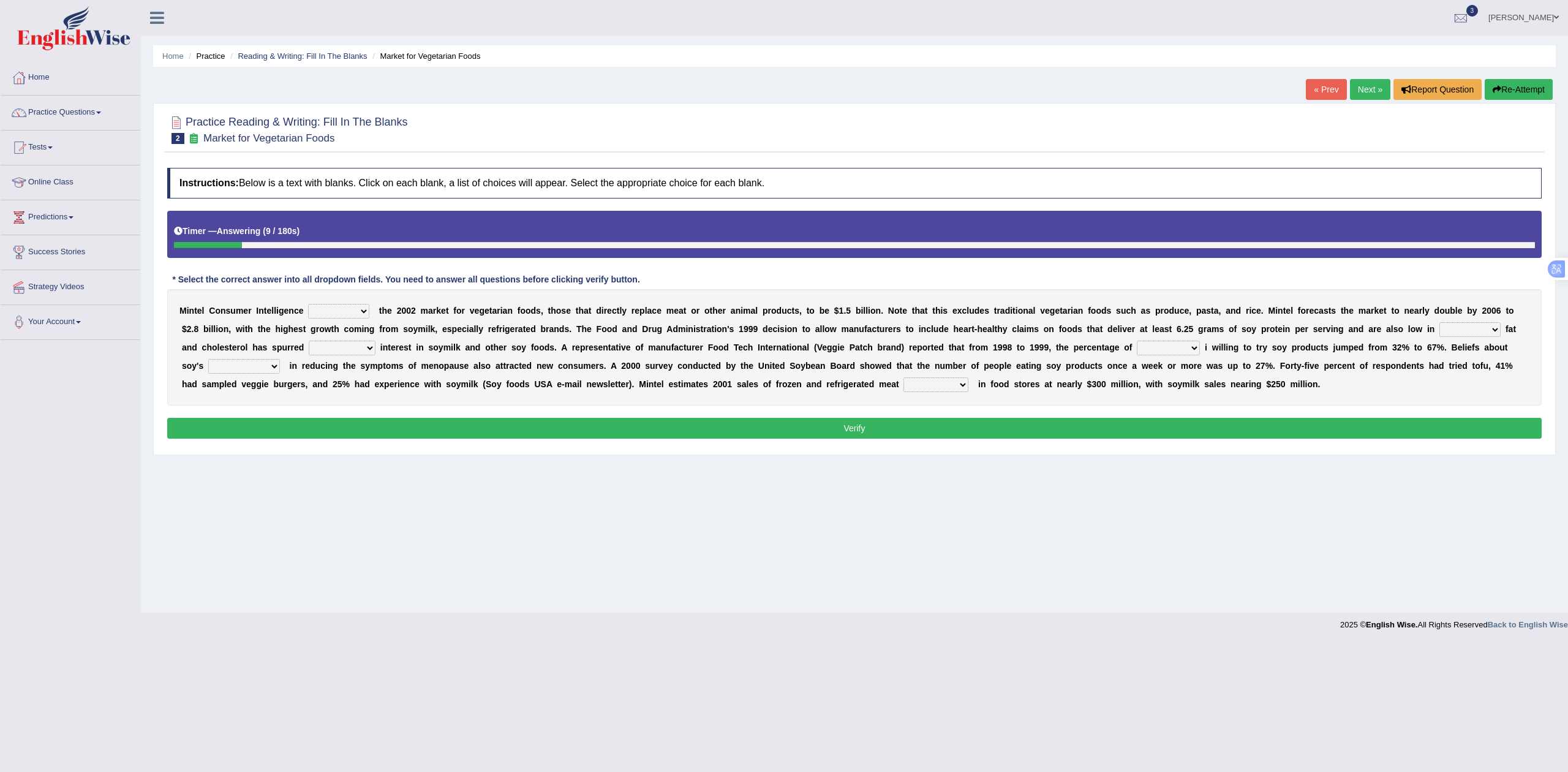
click at [319, 317] on select "deals fulfills creates estimates" at bounding box center [338, 311] width 61 height 15
select select "deals"
click at [308, 305] on select "deals fulfills creates estimates" at bounding box center [338, 311] width 61 height 15
click at [1458, 332] on select "saturated solid acid liquid" at bounding box center [1470, 330] width 61 height 15
select select "saturated"
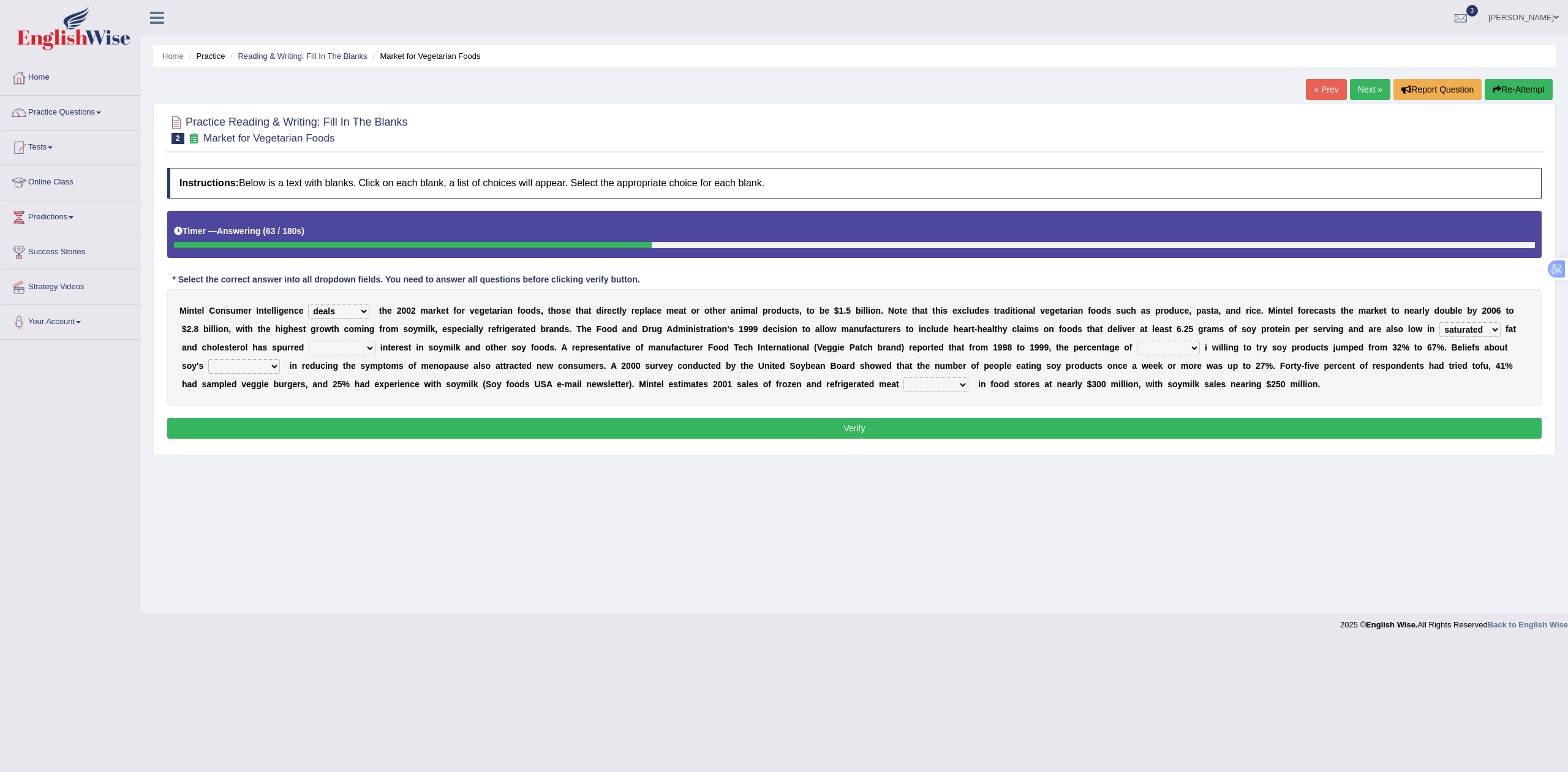
click at [1440, 324] on select "saturated solid acid liquid" at bounding box center [1470, 330] width 61 height 15
click at [349, 348] on select "good big tremendous extreme" at bounding box center [342, 348] width 67 height 15
select select "big"
click at [309, 342] on select "good big tremendous extreme" at bounding box center [342, 348] width 67 height 15
click at [1171, 351] on select "guests consumers customers clients" at bounding box center [1168, 348] width 63 height 15
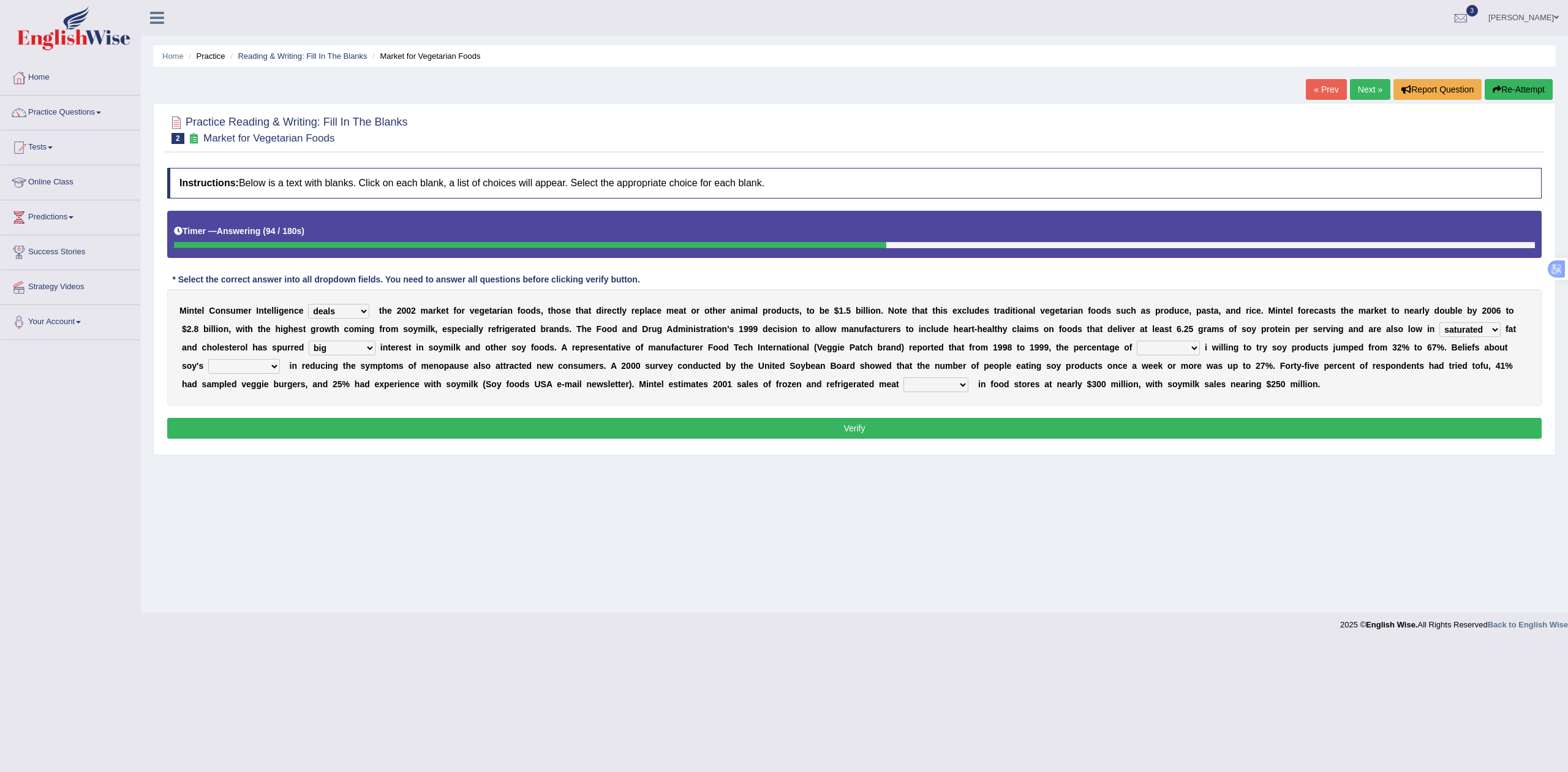
select select "consumers"
click at [1141, 342] on select "guests consumers customers clients" at bounding box center [1168, 348] width 63 height 15
click at [259, 364] on select "effectiveness timeliness efficiency goodness" at bounding box center [244, 366] width 72 height 15
select select "effectiveness"
click at [208, 361] on select "effectiveness timeliness efficiency goodness" at bounding box center [244, 366] width 72 height 15
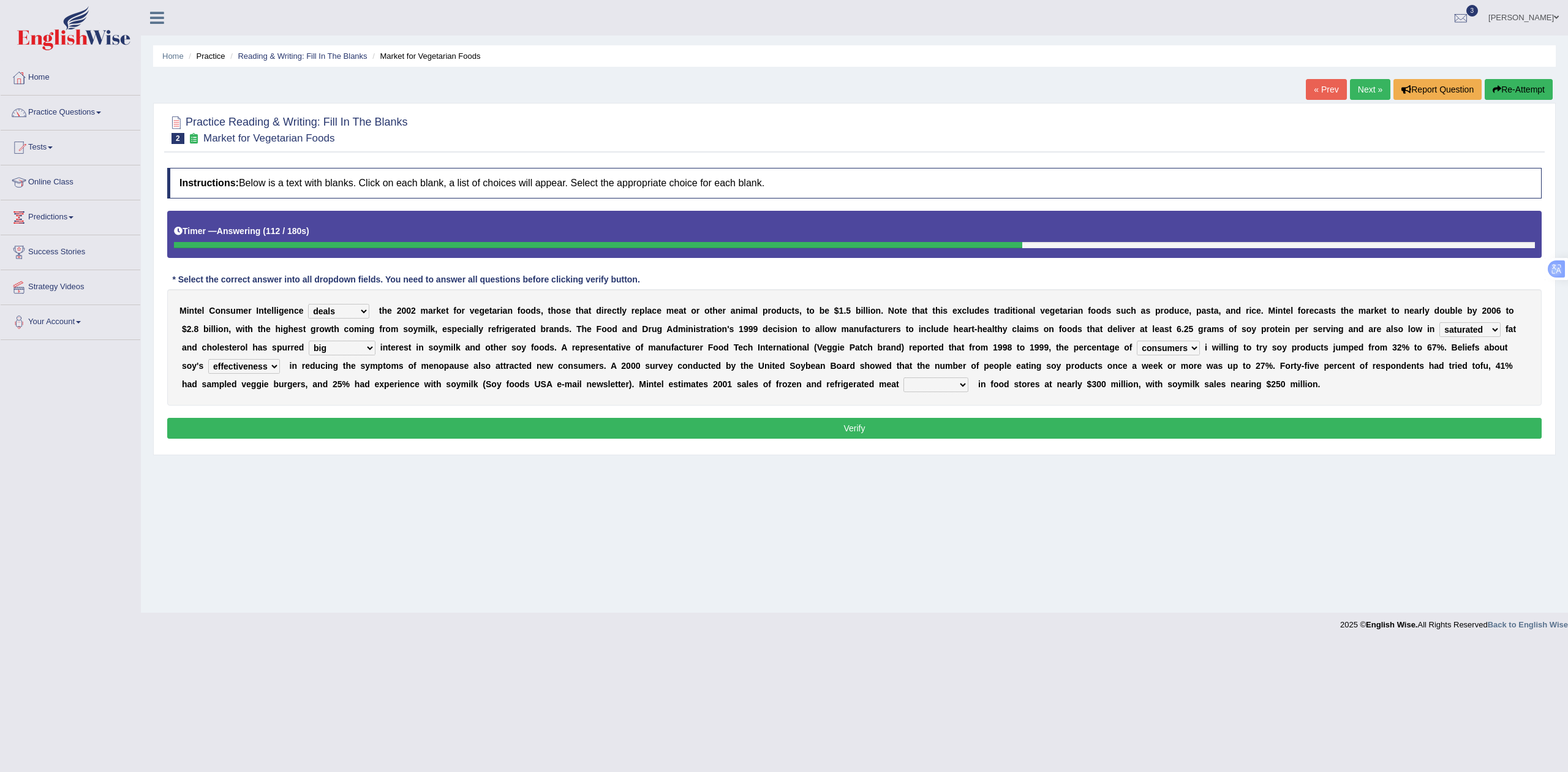
click at [250, 364] on select "effectiveness timeliness efficiency goodness" at bounding box center [244, 366] width 72 height 15
click at [208, 361] on select "effectiveness timeliness efficiency goodness" at bounding box center [244, 366] width 72 height 15
click at [935, 386] on select "foods choices staffs alternatives" at bounding box center [936, 384] width 65 height 15
select select "alternatives"
click at [904, 379] on select "foods choices staffs alternatives" at bounding box center [936, 384] width 65 height 15
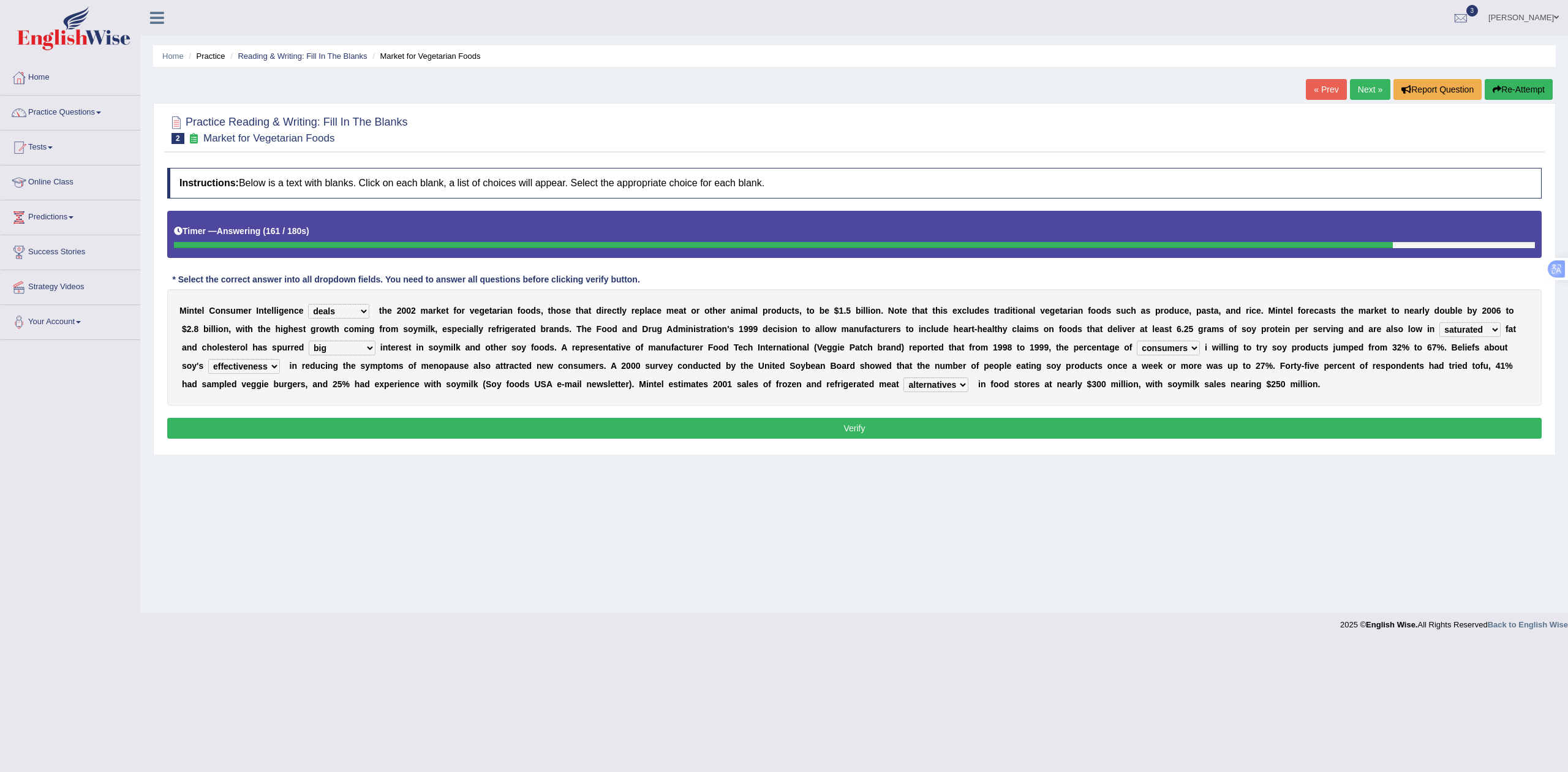
click at [1295, 437] on button "Verify" at bounding box center [854, 428] width 1375 height 21
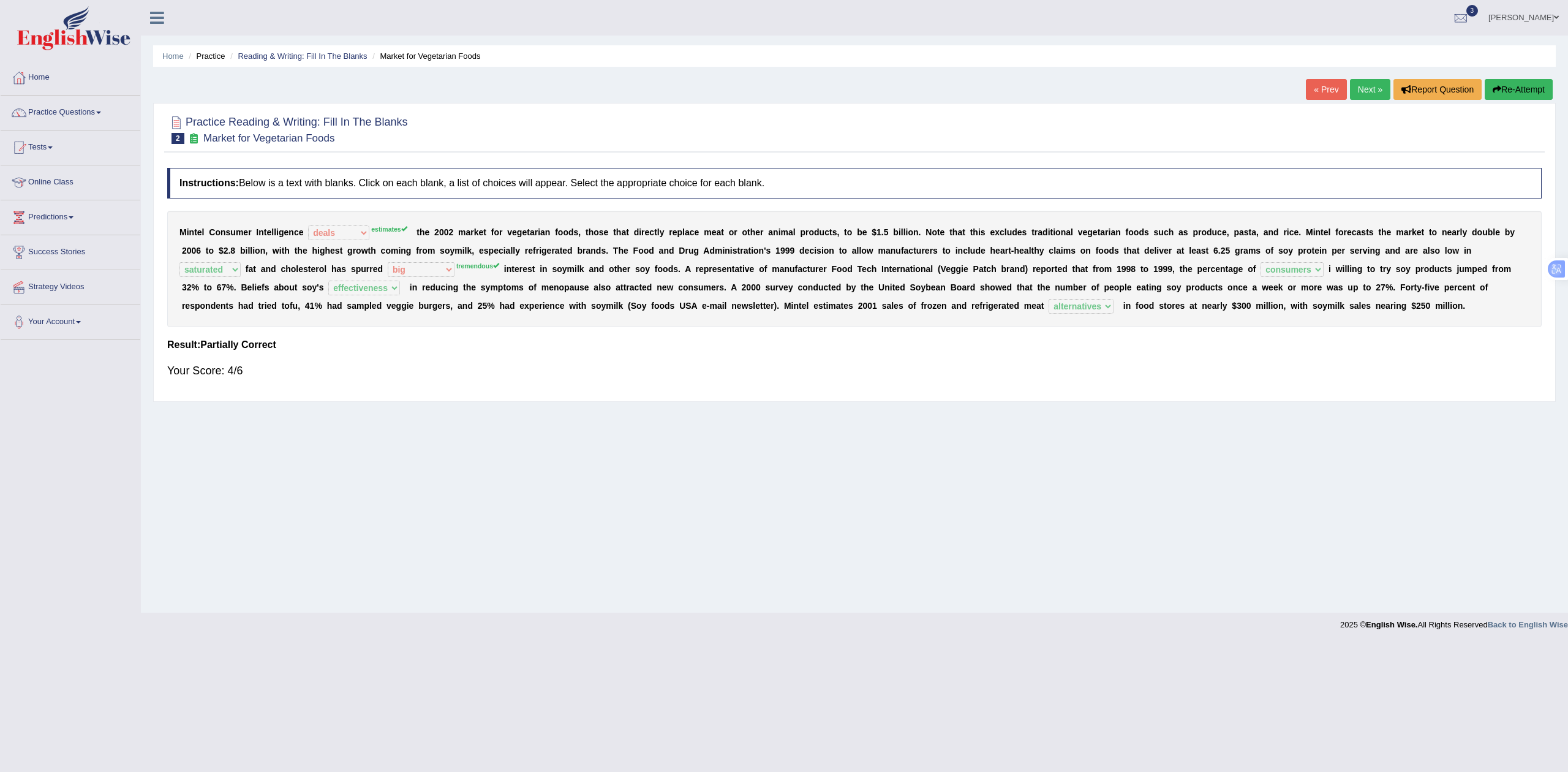
click at [1358, 86] on link "Next »" at bounding box center [1370, 90] width 41 height 21
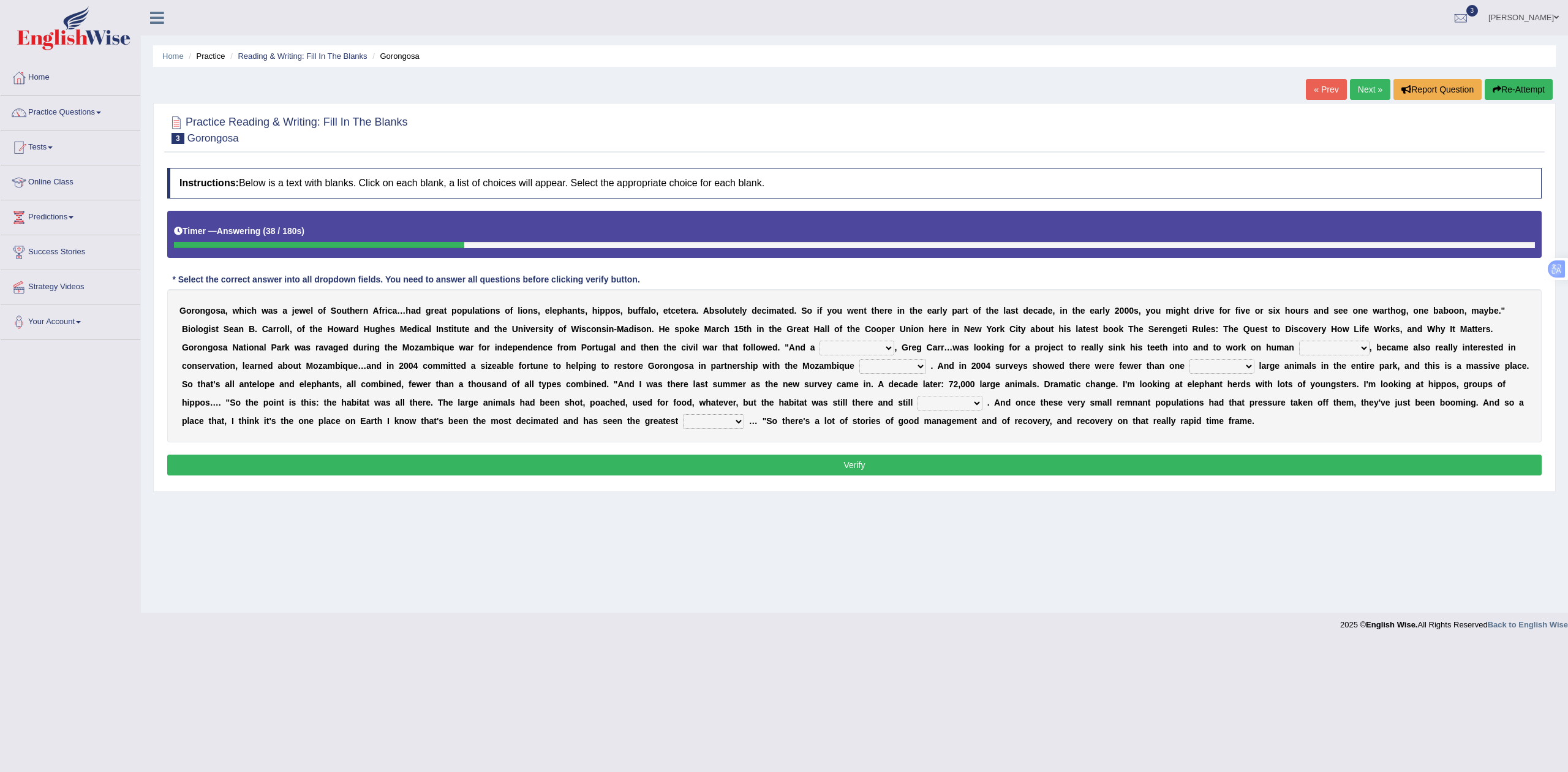
click at [846, 348] on select "passion solstice ballast philanthropist" at bounding box center [857, 348] width 75 height 15
select select "philanthropist"
click at [820, 342] on select "passion solstice ballast philanthropist" at bounding box center [857, 348] width 75 height 15
click at [1340, 355] on select "negligence prevalence development malevolence" at bounding box center [1334, 348] width 70 height 15
select select "malevolence"
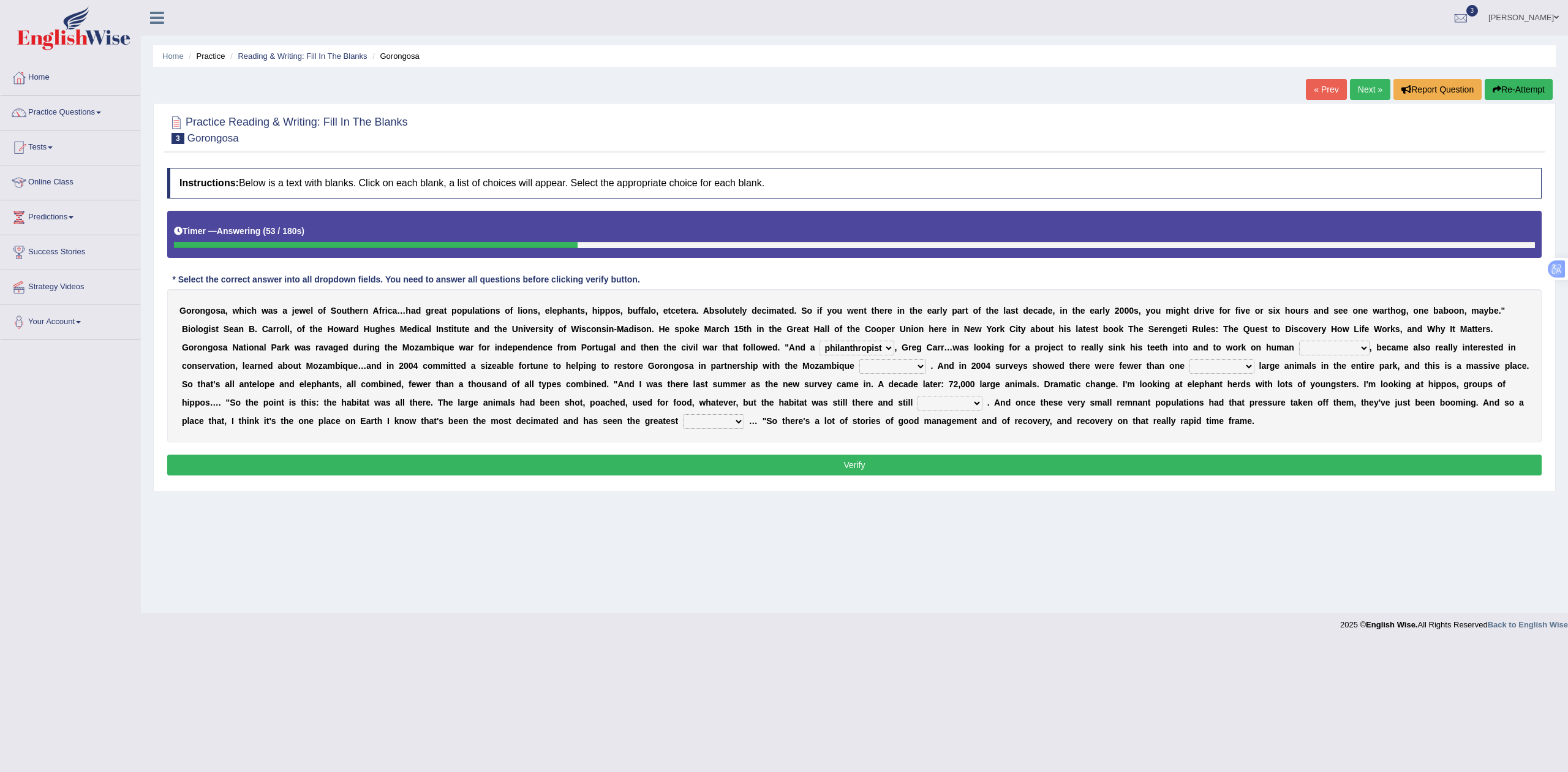
click at [1302, 342] on select "negligence prevalence development malevolence" at bounding box center [1334, 348] width 70 height 15
click at [887, 373] on select "parliament semanticist government journalist" at bounding box center [893, 366] width 67 height 15
select select "government"
click at [859, 361] on select "parliament semanticist government journalist" at bounding box center [893, 366] width 67 height 15
click at [1226, 370] on select "deflowered embowered roundest thousand" at bounding box center [1222, 366] width 65 height 15
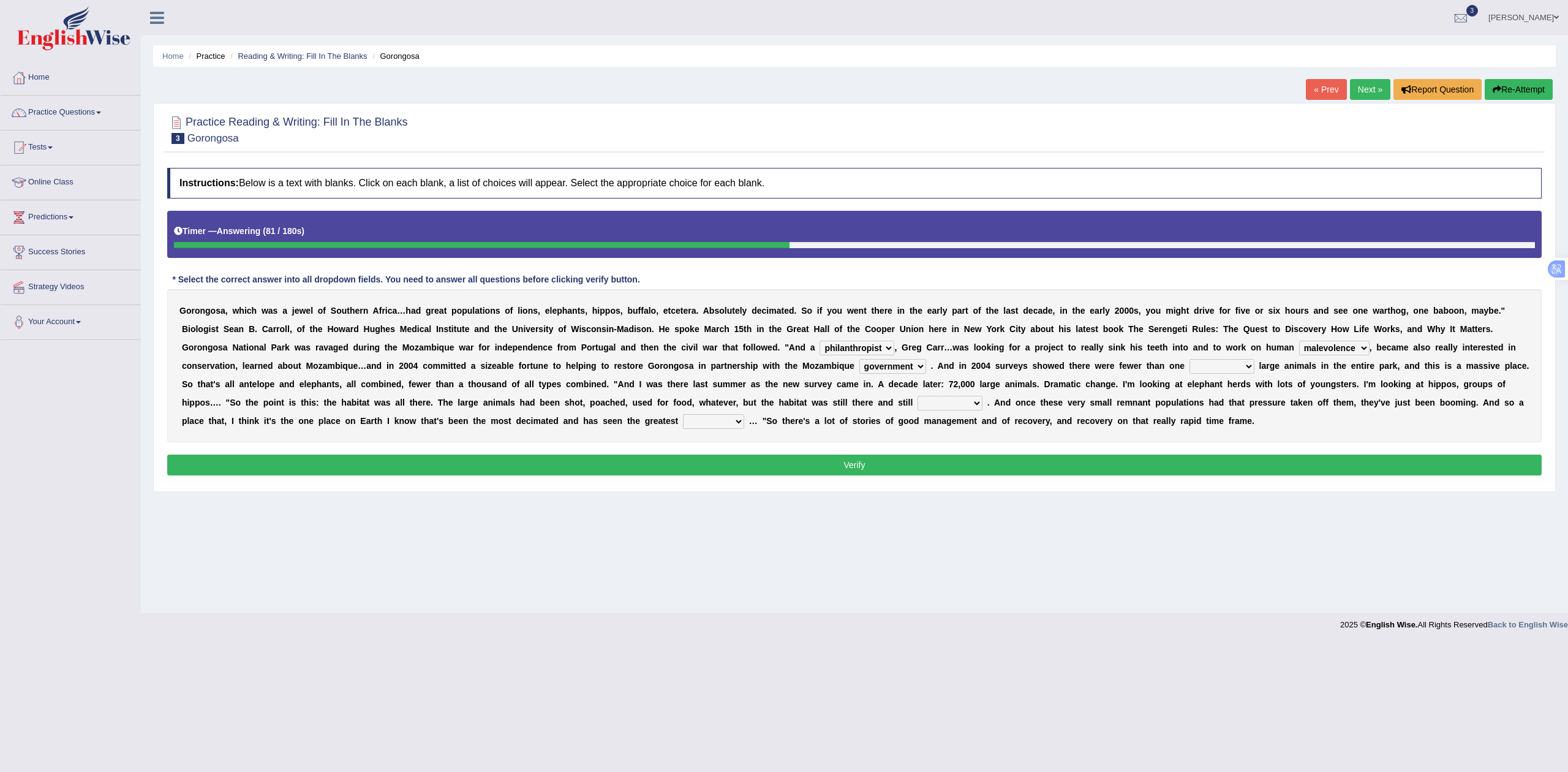
select select "thousand"
click at [1193, 361] on select "deflowered embowered roundest thousand" at bounding box center [1222, 366] width 65 height 15
click at [1219, 362] on select "deflowered embowered roundest thousand" at bounding box center [1222, 366] width 65 height 15
click at [1193, 361] on select "deflowered embowered roundest thousand" at bounding box center [1222, 366] width 65 height 15
click at [968, 404] on select "assertive incidental compulsive productive" at bounding box center [950, 403] width 65 height 15
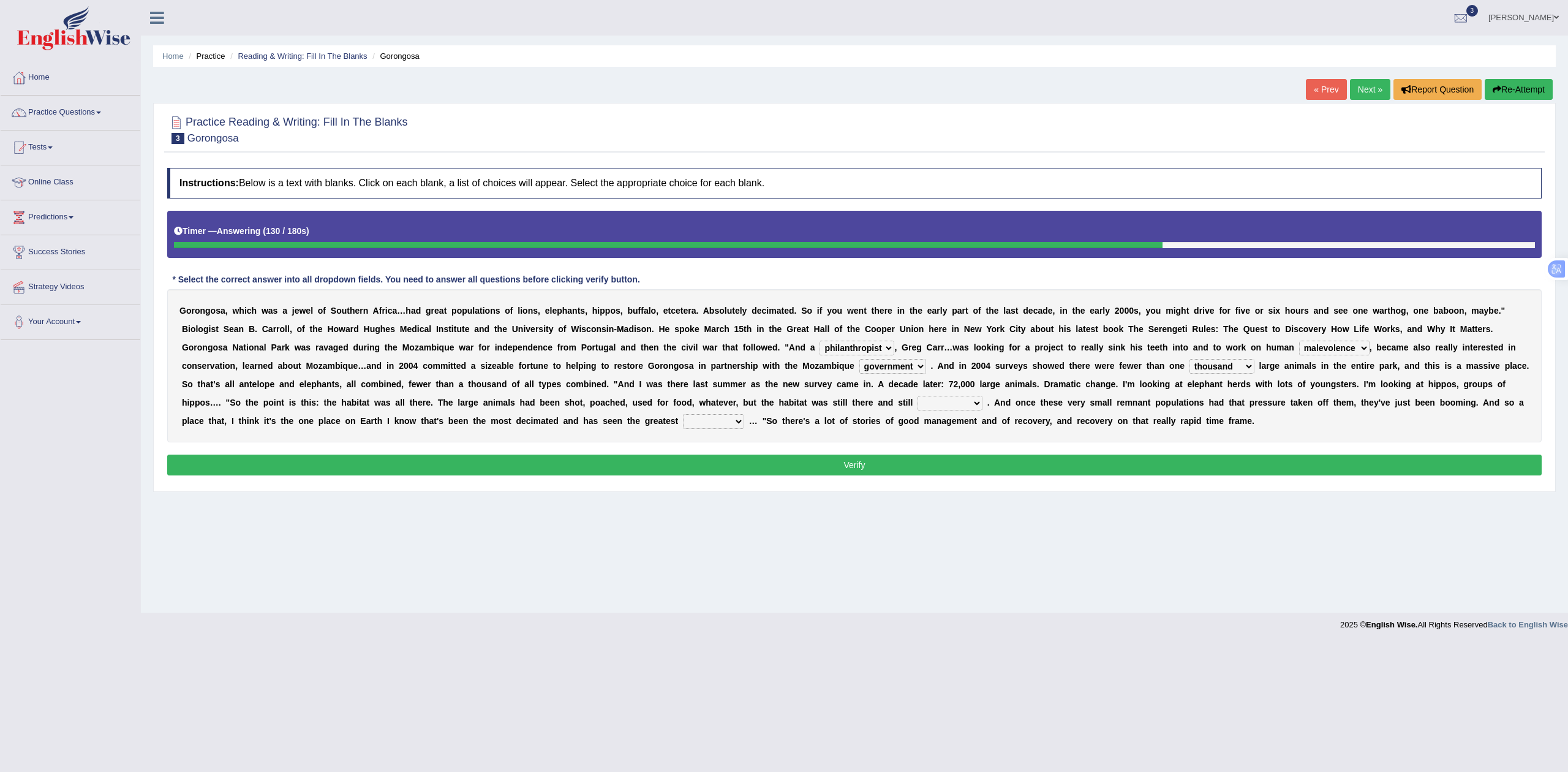
select select "productive"
click at [930, 397] on select "assertive incidental compulsive productive" at bounding box center [950, 403] width 65 height 15
click at [983, 408] on select "assertive incidental compulsive productive" at bounding box center [950, 403] width 65 height 15
click at [930, 397] on select "assertive incidental compulsive productive" at bounding box center [950, 403] width 65 height 15
click at [732, 424] on select "recovery efficacy golly stumpy" at bounding box center [713, 421] width 61 height 15
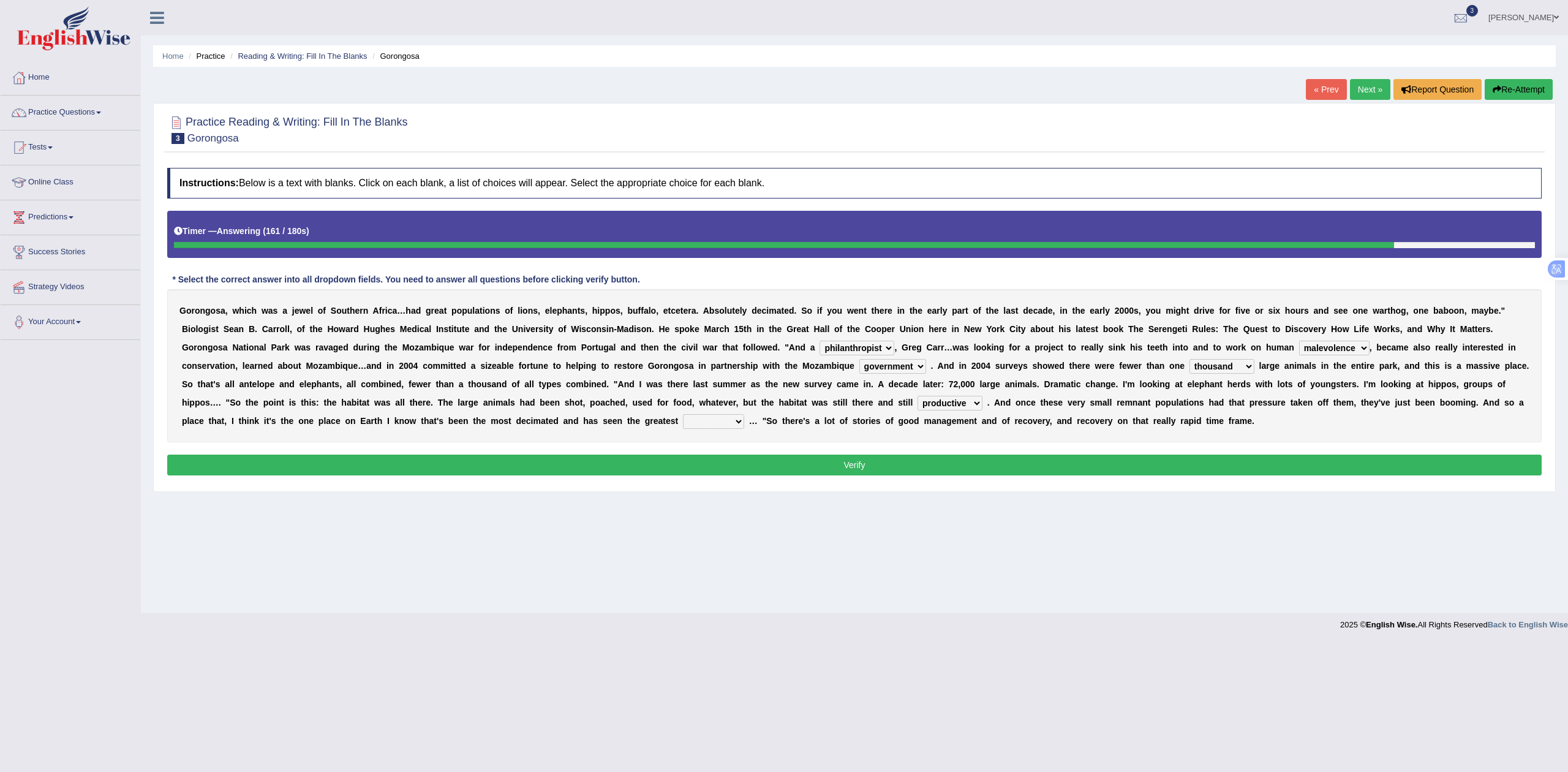
select select "recovery"
click at [707, 415] on select "recovery efficacy golly stumpy" at bounding box center [713, 421] width 61 height 15
click at [814, 469] on button "Verify" at bounding box center [854, 465] width 1375 height 21
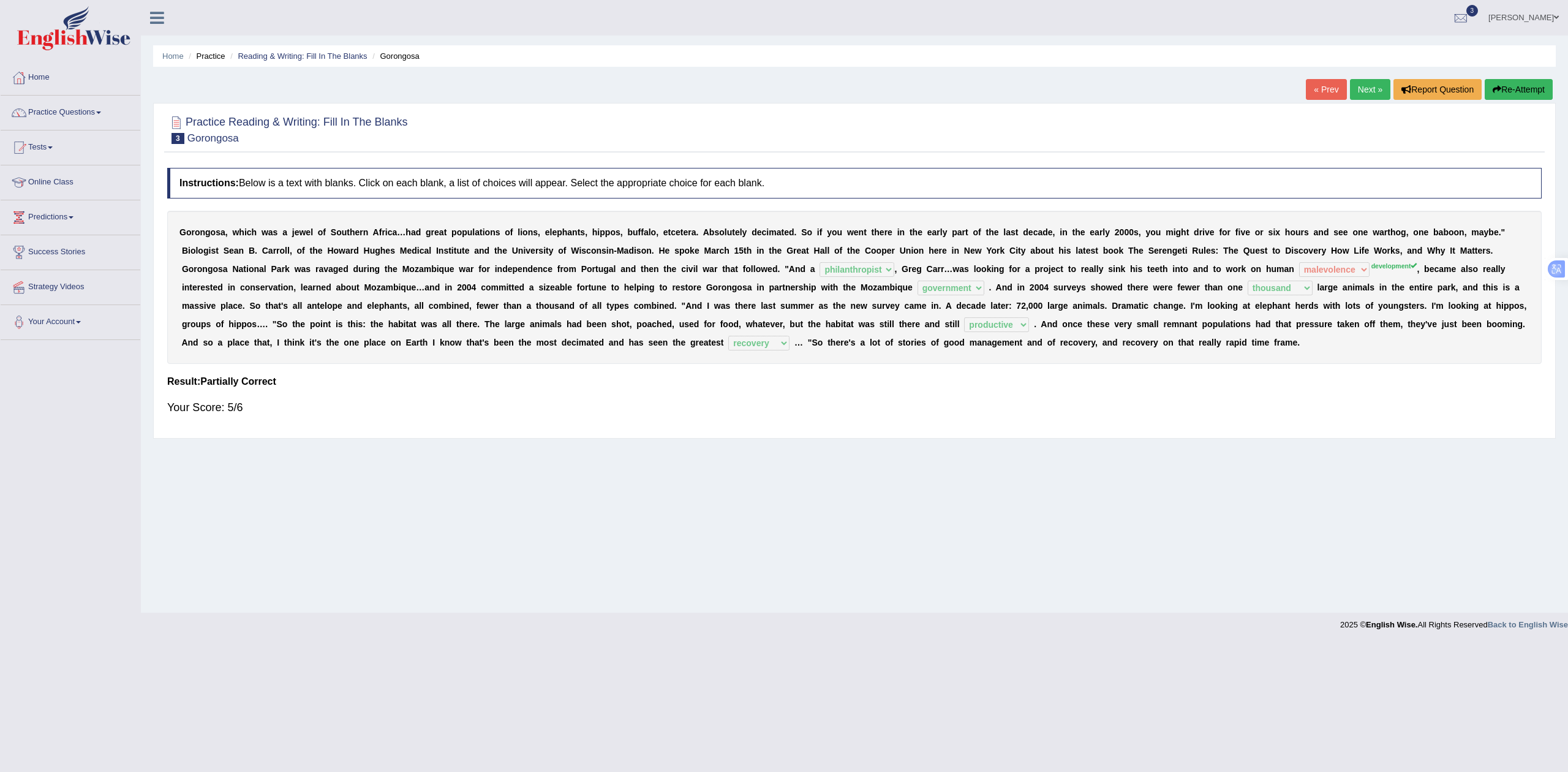
click at [1360, 88] on link "Next »" at bounding box center [1370, 90] width 41 height 21
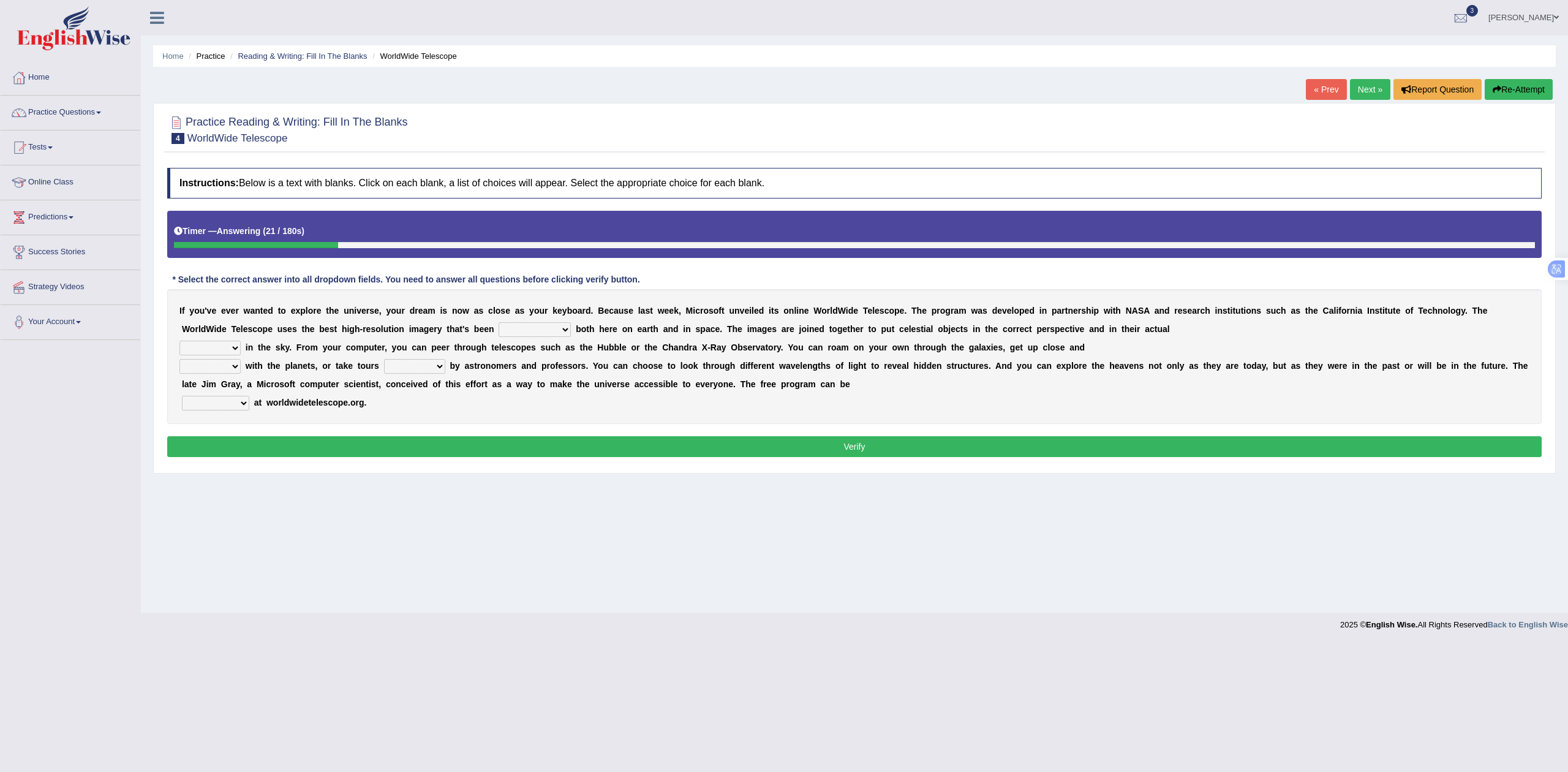
click at [518, 335] on select "degraded ascended remonstrated generated" at bounding box center [534, 330] width 72 height 15
select select "generated"
click at [499, 324] on select "degraded ascended remonstrated generated" at bounding box center [534, 330] width 72 height 15
click at [224, 348] on select "aspects parts conditions positions" at bounding box center [210, 348] width 61 height 15
select select "positions"
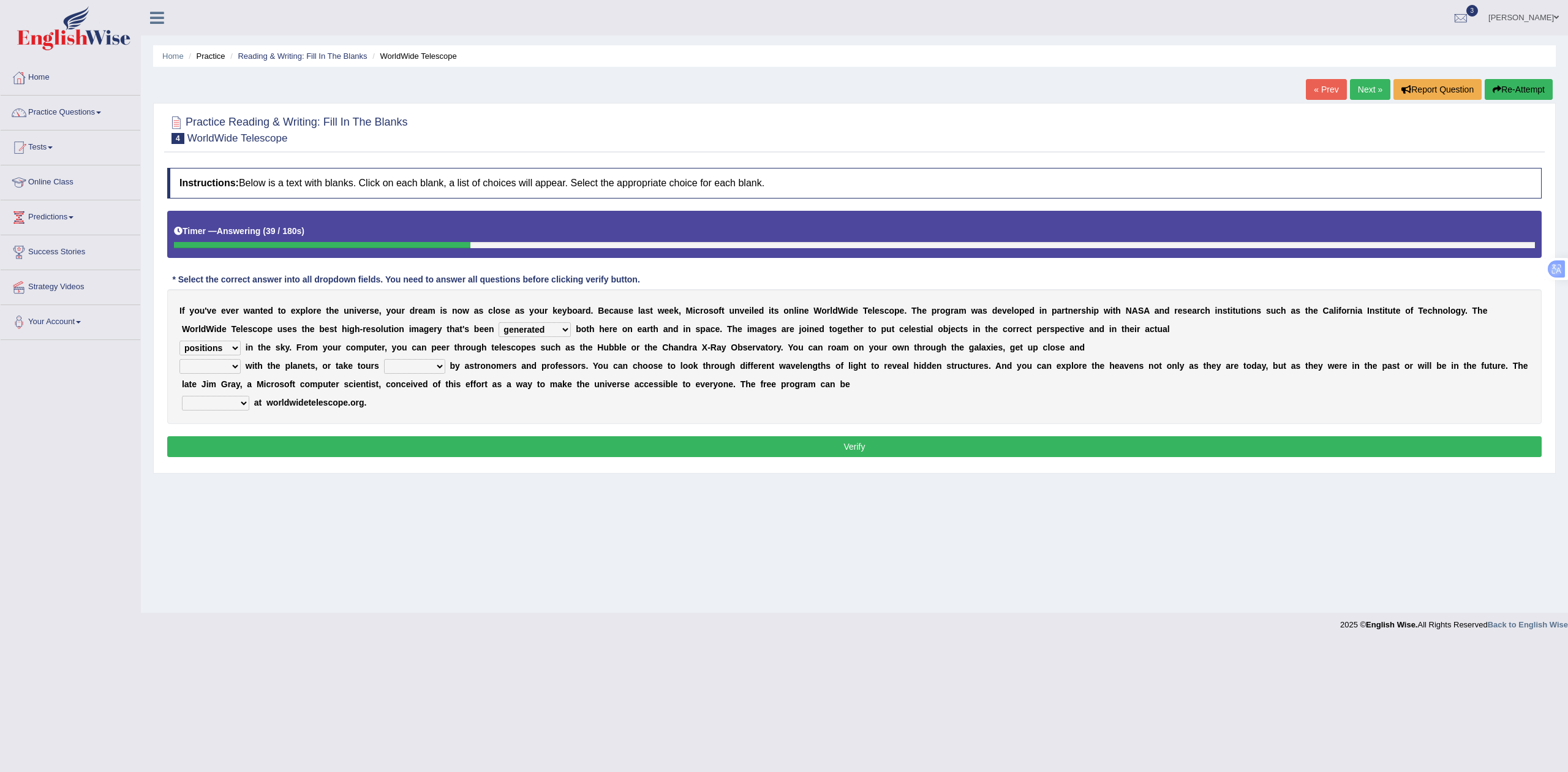
click at [179, 342] on select "aspects parts conditions positions" at bounding box center [210, 348] width 61 height 15
click at [212, 370] on select "personal individual apart polite" at bounding box center [210, 366] width 61 height 15
select select "apart"
click at [179, 361] on select "personal individual apart polite" at bounding box center [210, 366] width 61 height 15
click at [224, 362] on select "personal individual apart polite" at bounding box center [210, 366] width 61 height 15
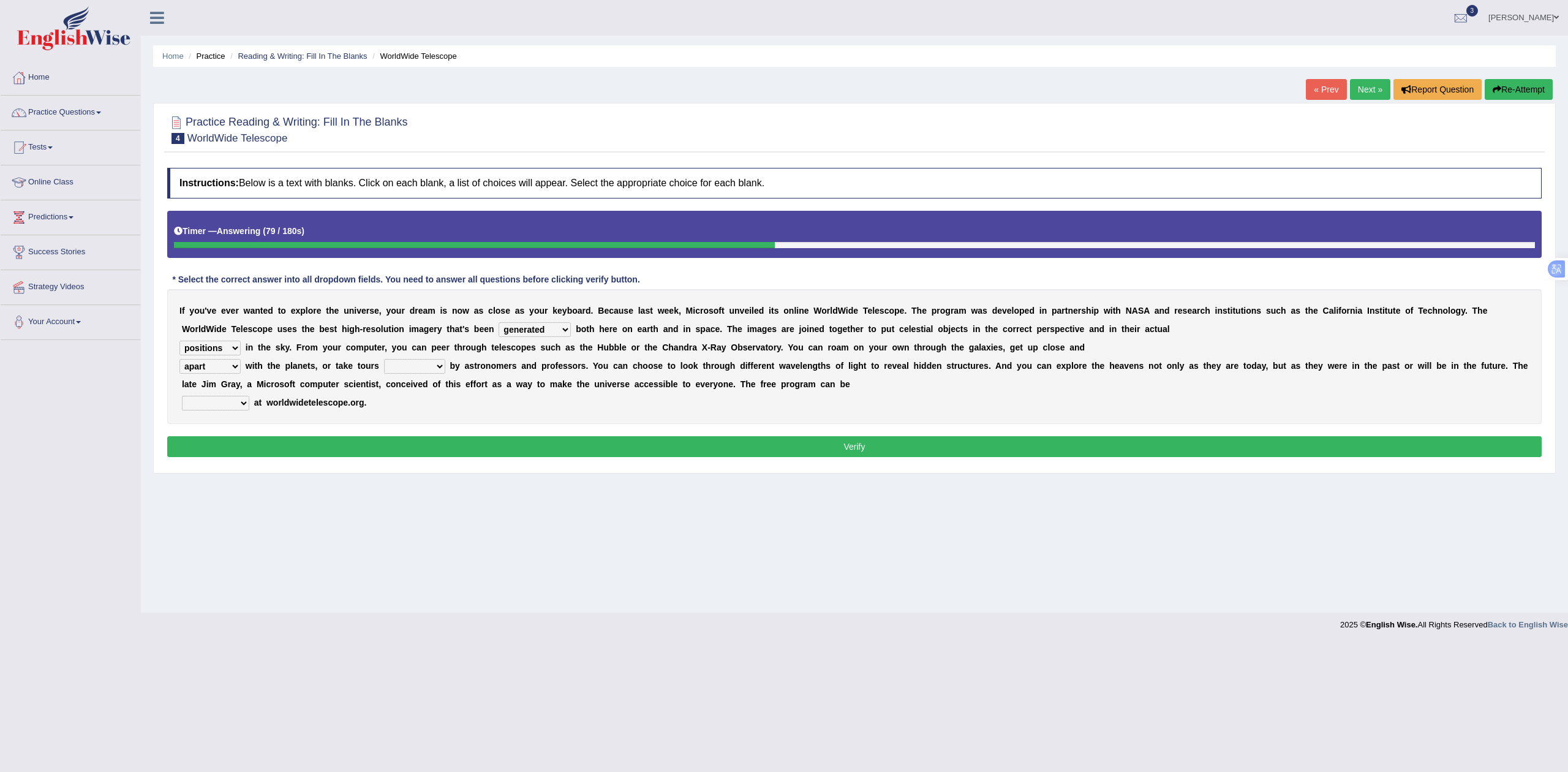
click at [179, 361] on select "personal individual apart polite" at bounding box center [210, 366] width 61 height 15
click at [417, 366] on select "guide guided guiding to guide" at bounding box center [415, 366] width 61 height 15
click at [384, 361] on select "guide guided guiding to guide" at bounding box center [415, 366] width 61 height 15
click at [415, 365] on select "guide guided guiding to guide" at bounding box center [415, 366] width 61 height 15
select select "guided"
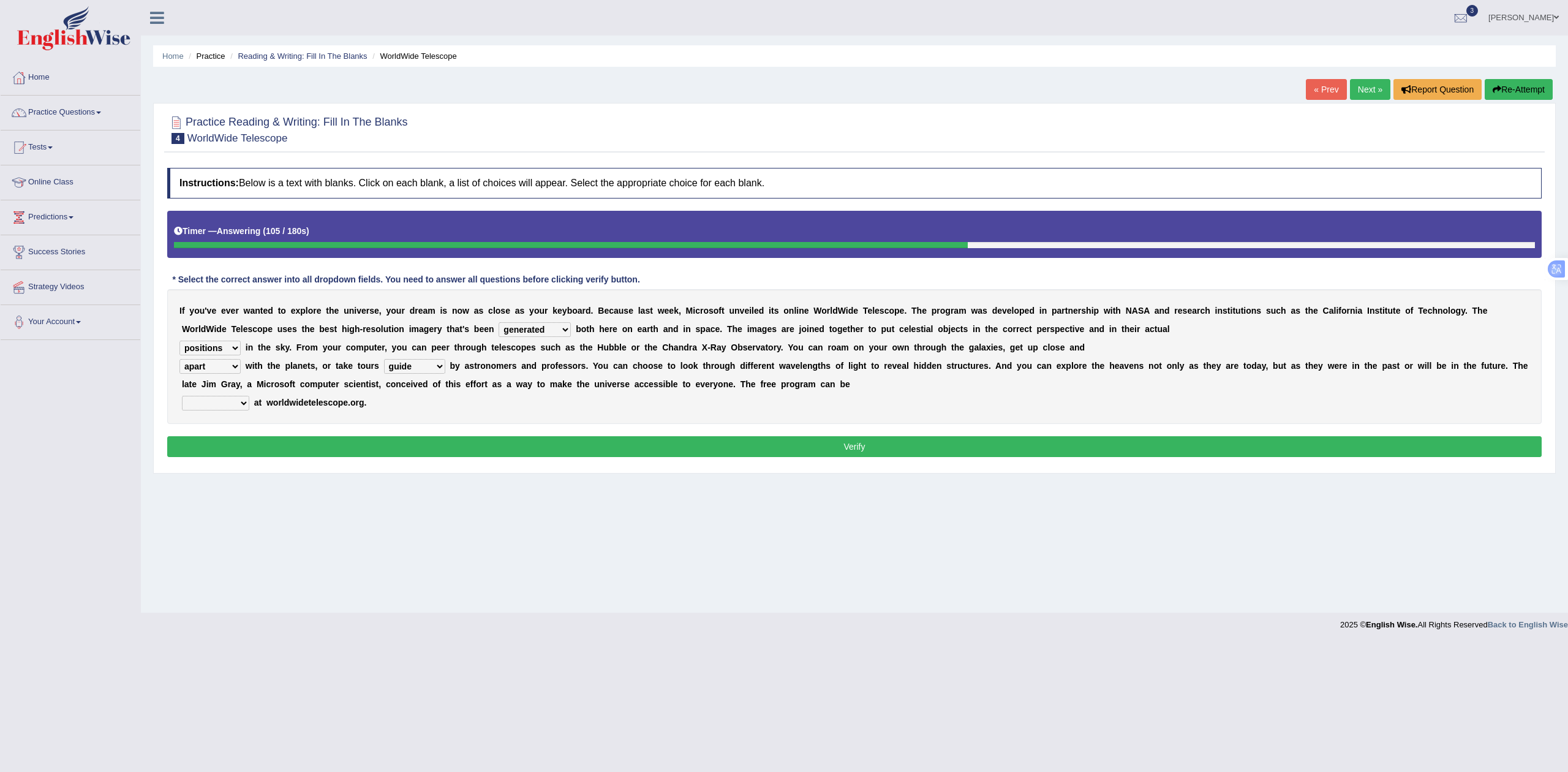
click at [384, 361] on select "guide guided guiding to guide" at bounding box center [415, 366] width 61 height 15
click at [210, 399] on select "upheld downloaded loaded posted" at bounding box center [215, 403] width 68 height 15
select select "downloaded"
click at [182, 397] on select "upheld downloaded loaded posted" at bounding box center [215, 403] width 68 height 15
click at [327, 448] on button "Verify" at bounding box center [854, 446] width 1375 height 21
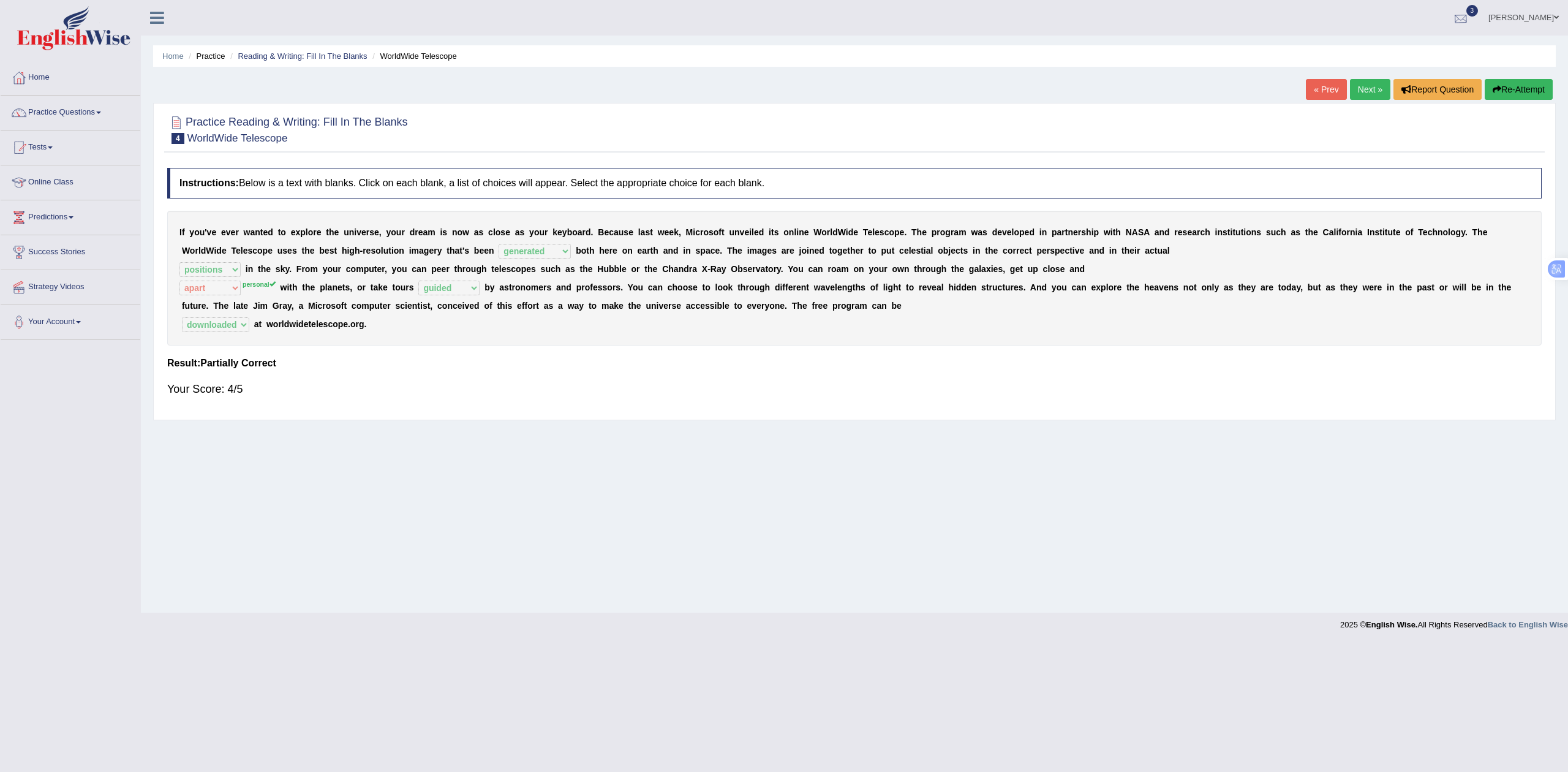
drag, startPoint x: 1470, startPoint y: 14, endPoint x: 1476, endPoint y: 12, distance: 6.3
click at [1470, 14] on div at bounding box center [1461, 18] width 19 height 19
click at [1143, 43] on div "Home Practice Reading & Writing: Fill In The Blanks WorldWide Telescope « Prev …" at bounding box center [855, 306] width 1427 height 613
